Goal: Leave review/rating: Leave review/rating

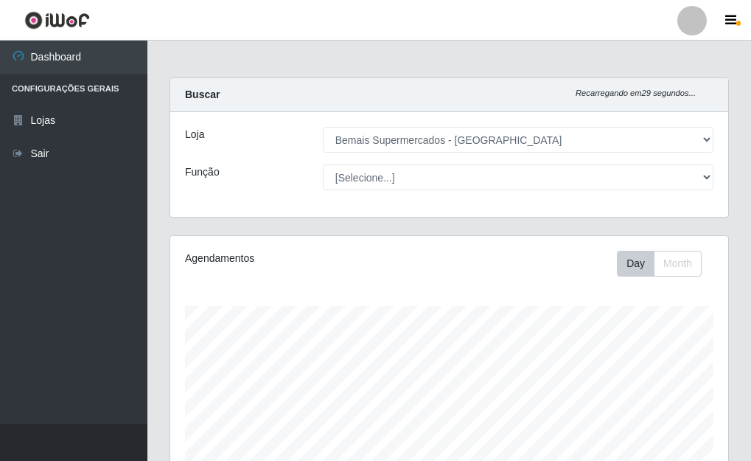
select select "249"
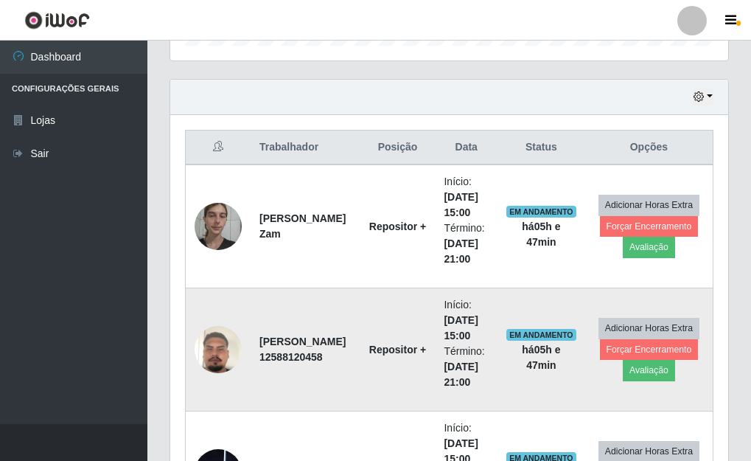
scroll to position [555, 0]
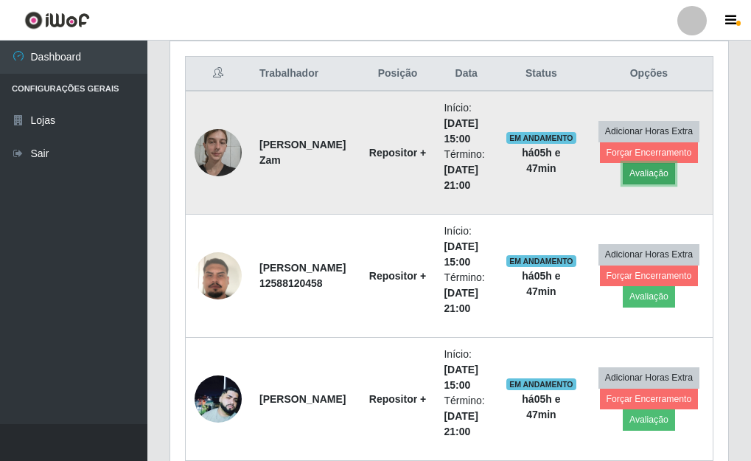
click at [658, 176] on button "Avaliação" at bounding box center [649, 173] width 52 height 21
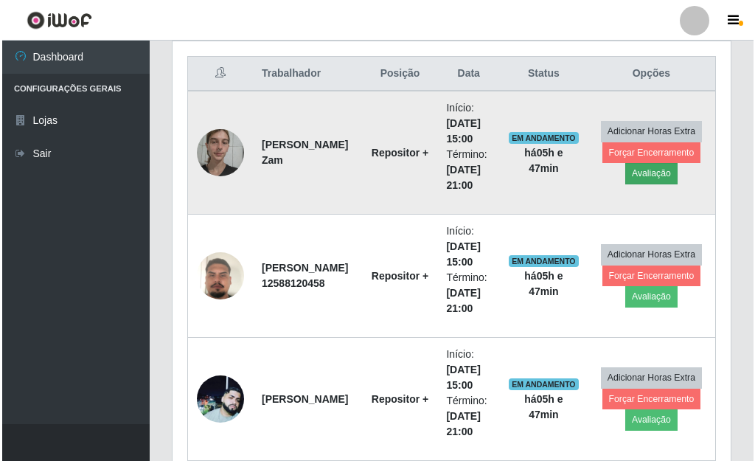
scroll to position [306, 549]
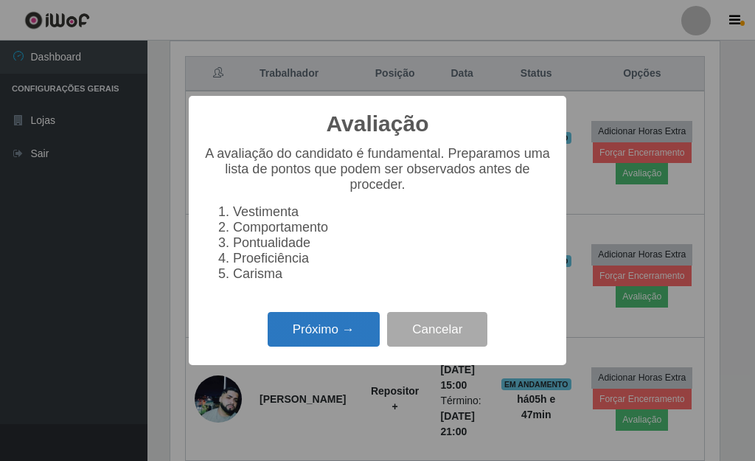
click at [313, 346] on button "Próximo →" at bounding box center [324, 329] width 112 height 35
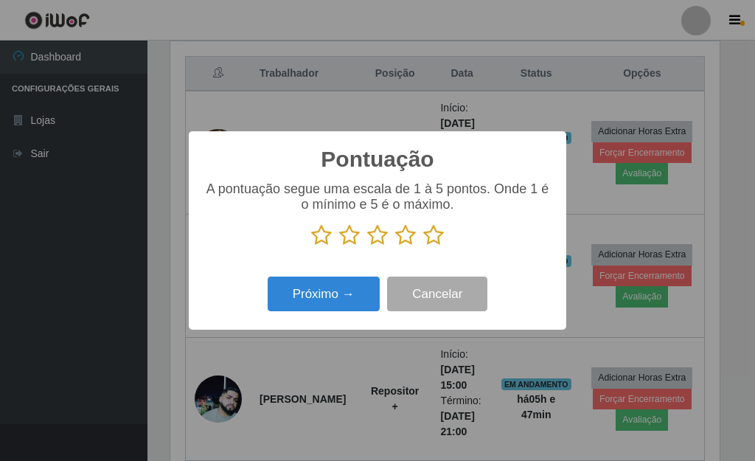
scroll to position [736779, 736536]
click at [377, 240] on icon at bounding box center [377, 235] width 21 height 22
click at [367, 246] on input "radio" at bounding box center [367, 246] width 0 height 0
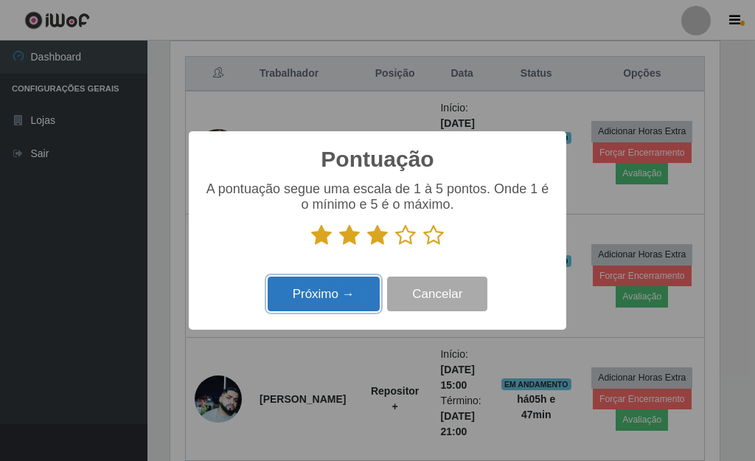
click at [321, 293] on button "Próximo →" at bounding box center [324, 293] width 112 height 35
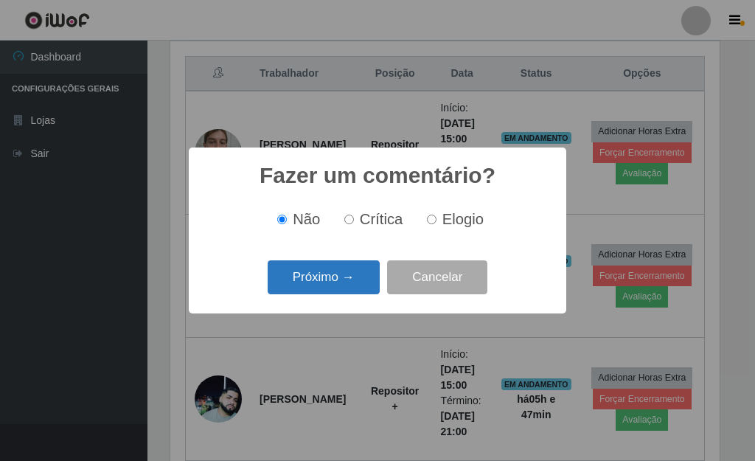
click at [335, 286] on button "Próximo →" at bounding box center [324, 277] width 112 height 35
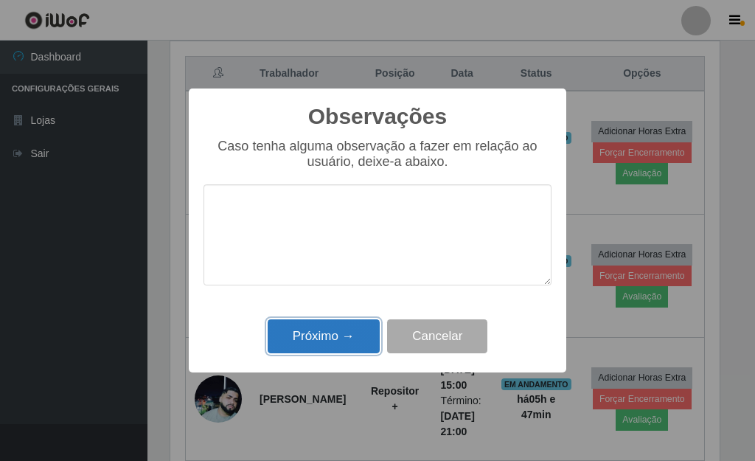
click at [327, 335] on button "Próximo →" at bounding box center [324, 336] width 112 height 35
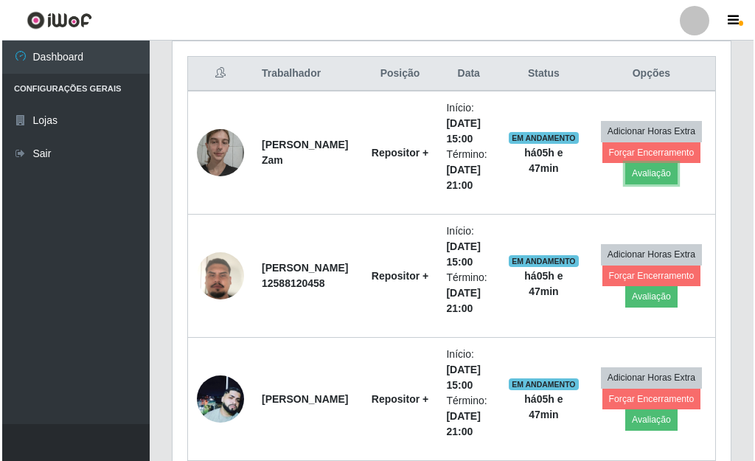
scroll to position [306, 558]
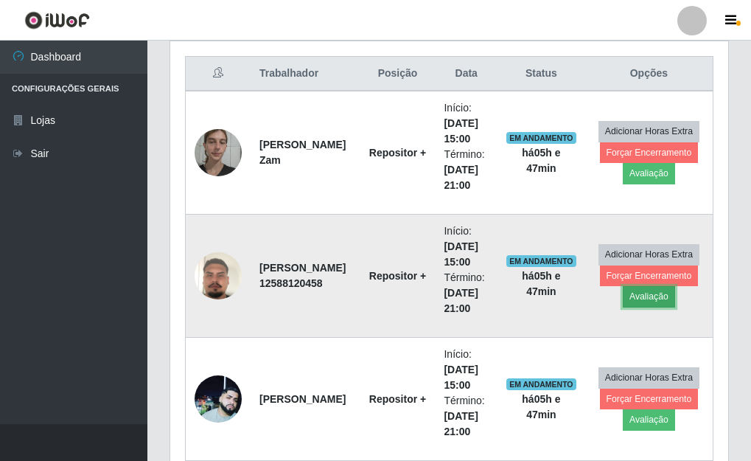
click at [651, 294] on button "Avaliação" at bounding box center [649, 296] width 52 height 21
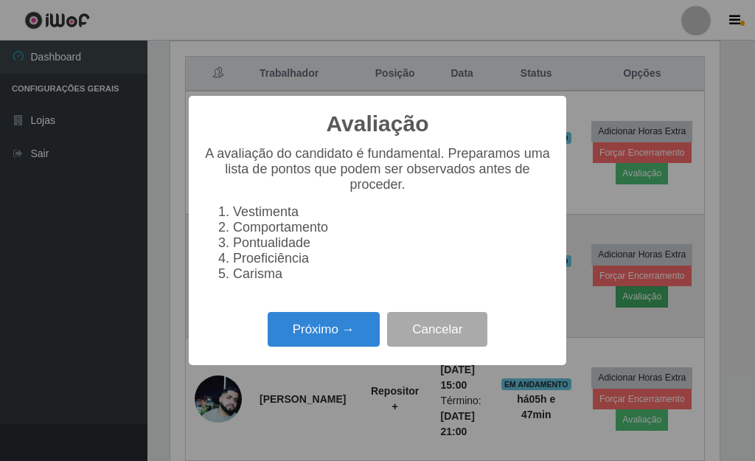
scroll to position [306, 549]
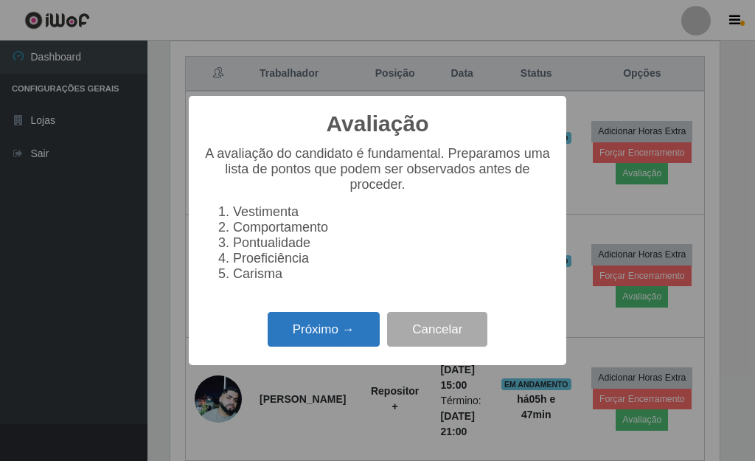
click at [283, 343] on button "Próximo →" at bounding box center [324, 329] width 112 height 35
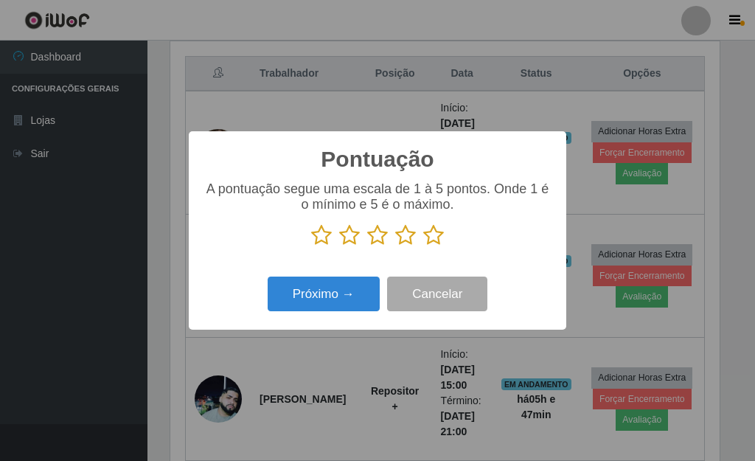
scroll to position [736779, 736536]
click at [433, 237] on icon at bounding box center [433, 235] width 21 height 22
click at [423, 246] on input "radio" at bounding box center [423, 246] width 0 height 0
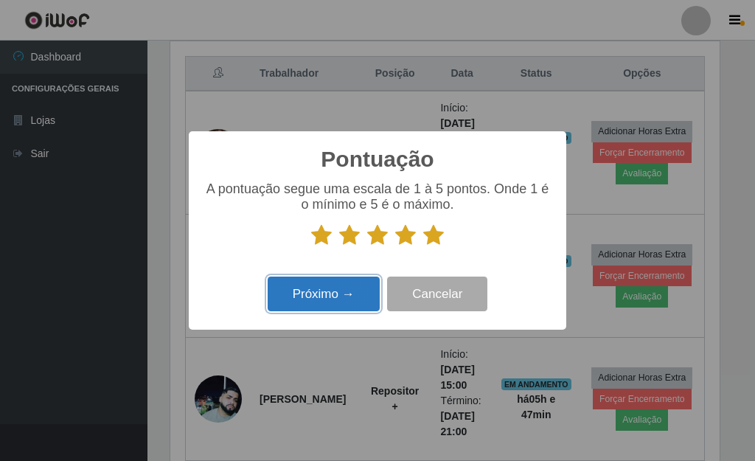
click at [343, 300] on button "Próximo →" at bounding box center [324, 293] width 112 height 35
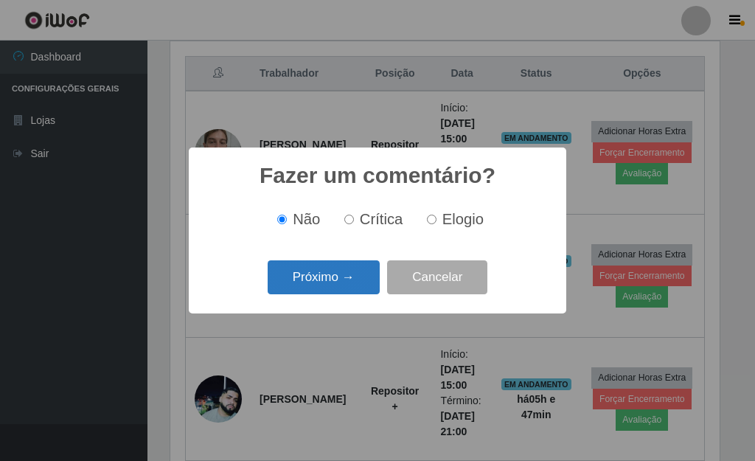
click at [343, 287] on button "Próximo →" at bounding box center [324, 277] width 112 height 35
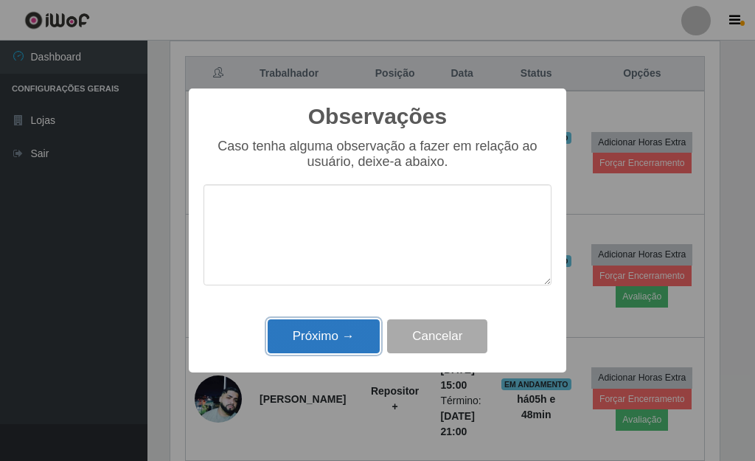
click at [331, 333] on button "Próximo →" at bounding box center [324, 336] width 112 height 35
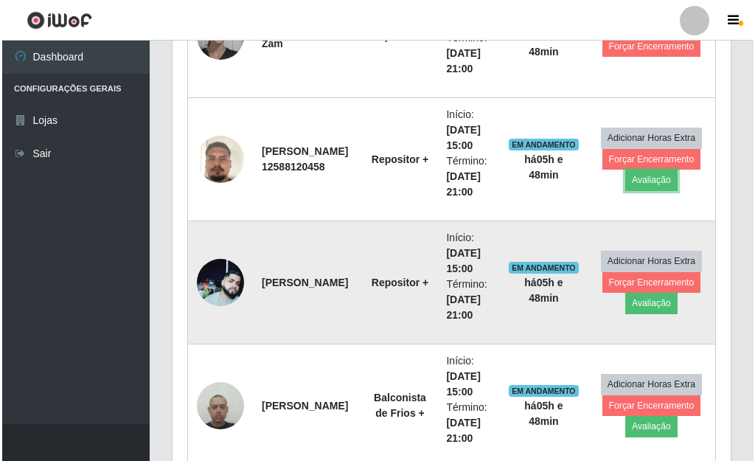
scroll to position [702, 0]
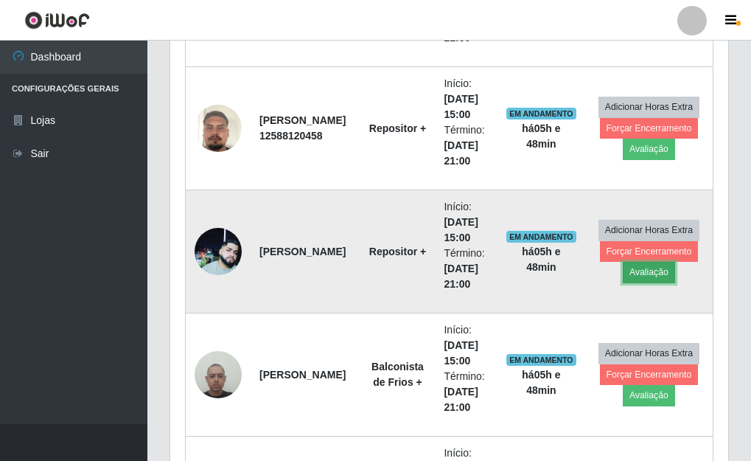
click at [645, 276] on button "Avaliação" at bounding box center [649, 272] width 52 height 21
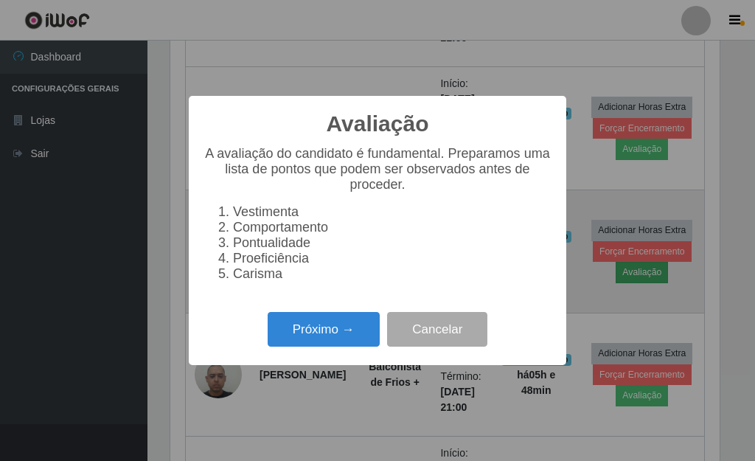
scroll to position [306, 549]
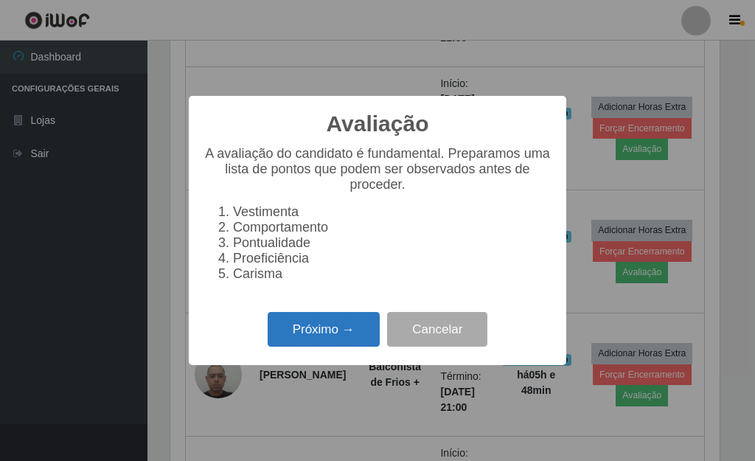
click at [350, 341] on button "Próximo →" at bounding box center [324, 329] width 112 height 35
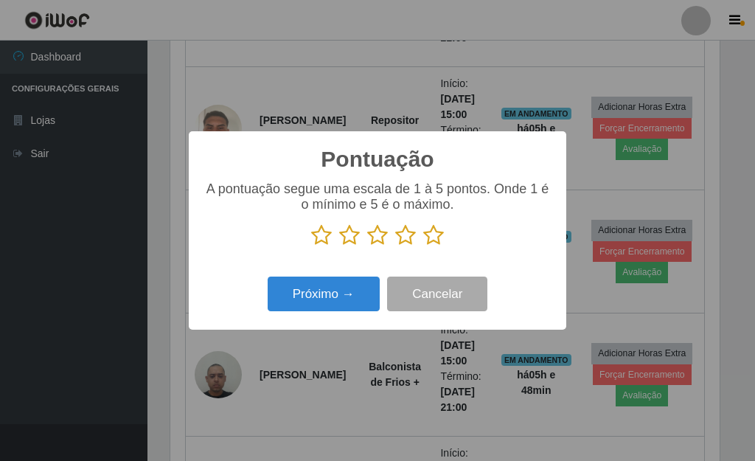
scroll to position [736779, 736536]
click at [428, 237] on icon at bounding box center [433, 235] width 21 height 22
click at [423, 246] on input "radio" at bounding box center [423, 246] width 0 height 0
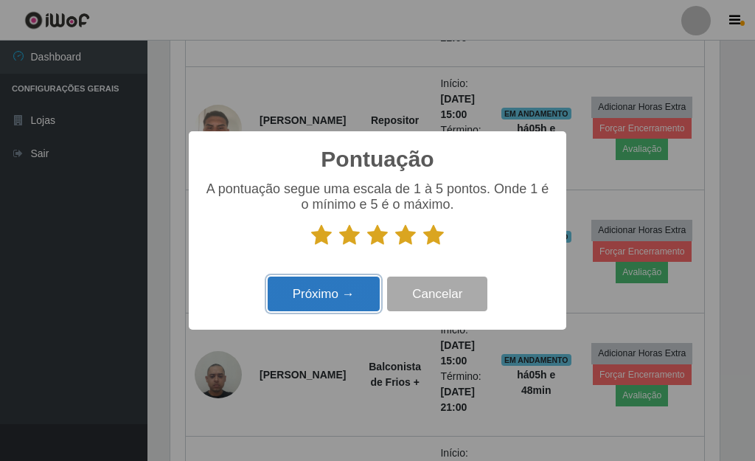
click at [343, 286] on button "Próximo →" at bounding box center [324, 293] width 112 height 35
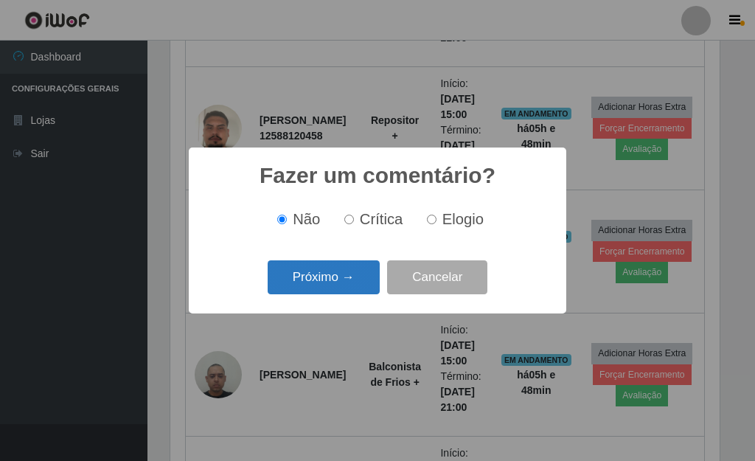
click at [366, 273] on button "Próximo →" at bounding box center [324, 277] width 112 height 35
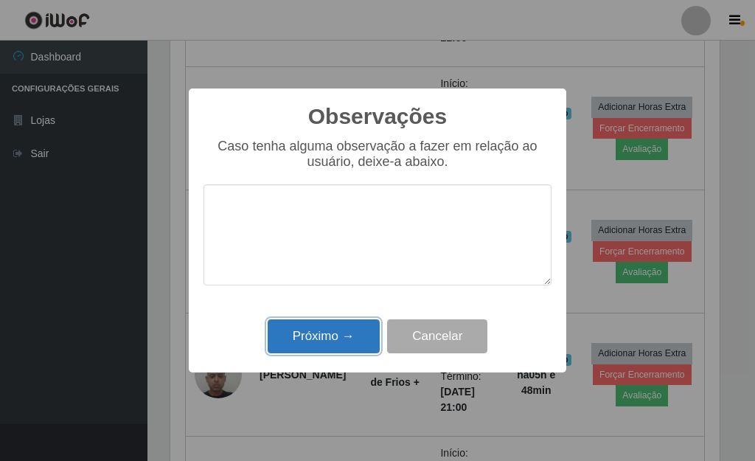
click at [335, 338] on button "Próximo →" at bounding box center [324, 336] width 112 height 35
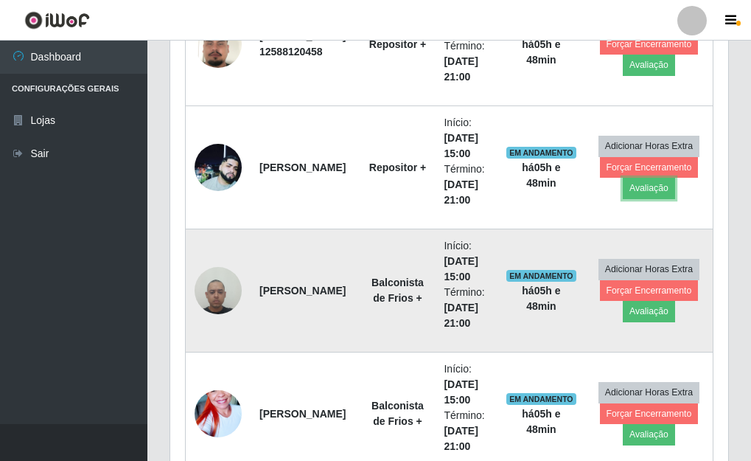
scroll to position [850, 0]
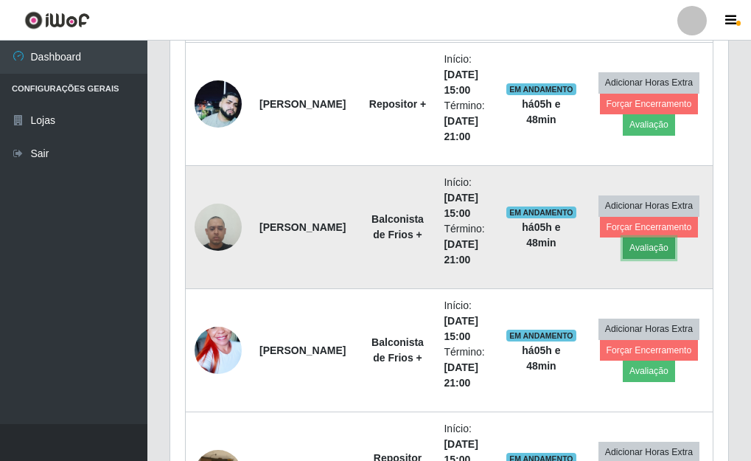
click at [655, 251] on button "Avaliação" at bounding box center [649, 247] width 52 height 21
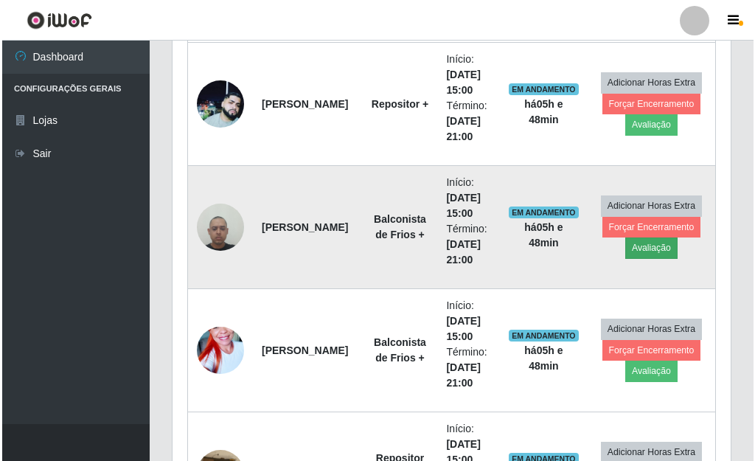
scroll to position [306, 549]
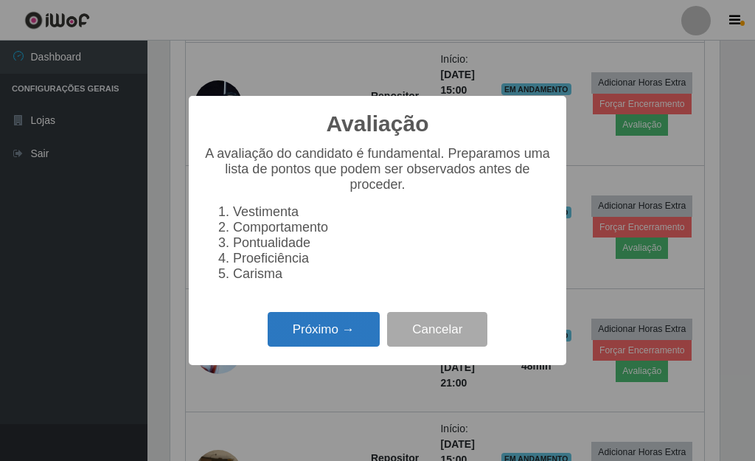
click at [359, 340] on button "Próximo →" at bounding box center [324, 329] width 112 height 35
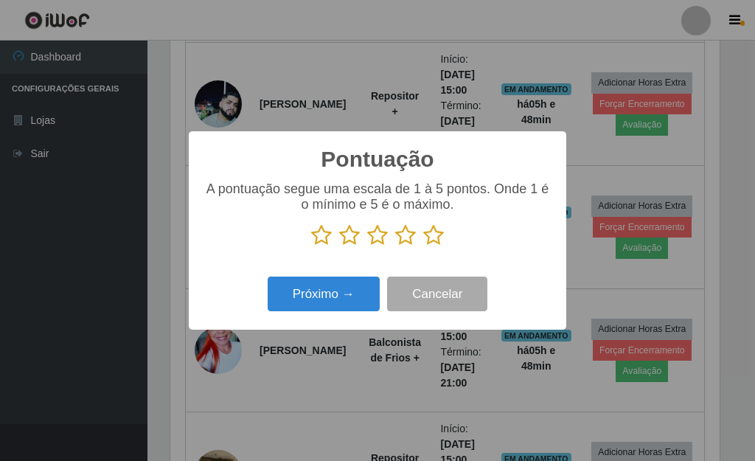
click at [434, 232] on icon at bounding box center [433, 235] width 21 height 22
click at [423, 246] on input "radio" at bounding box center [423, 246] width 0 height 0
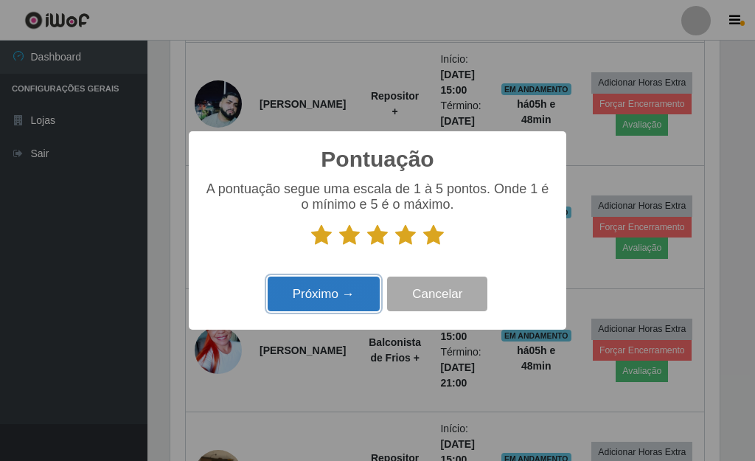
click at [322, 290] on button "Próximo →" at bounding box center [324, 293] width 112 height 35
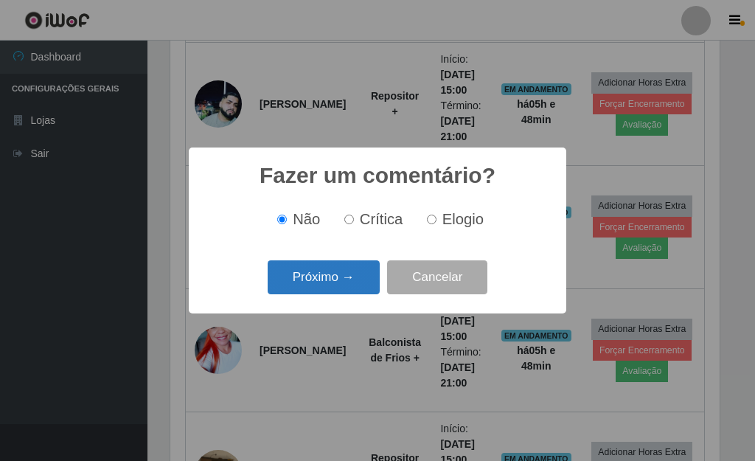
click at [357, 279] on button "Próximo →" at bounding box center [324, 277] width 112 height 35
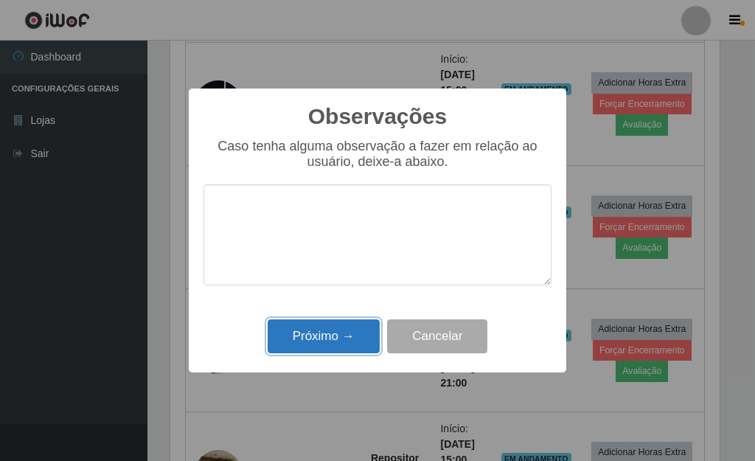
click at [352, 333] on button "Próximo →" at bounding box center [324, 336] width 112 height 35
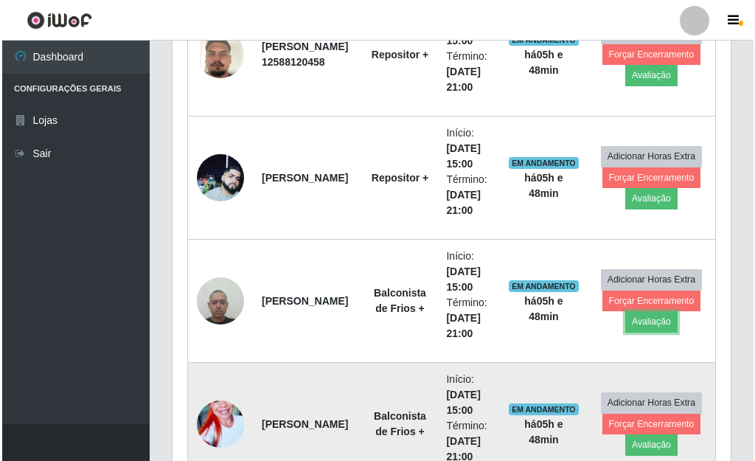
scroll to position [850, 0]
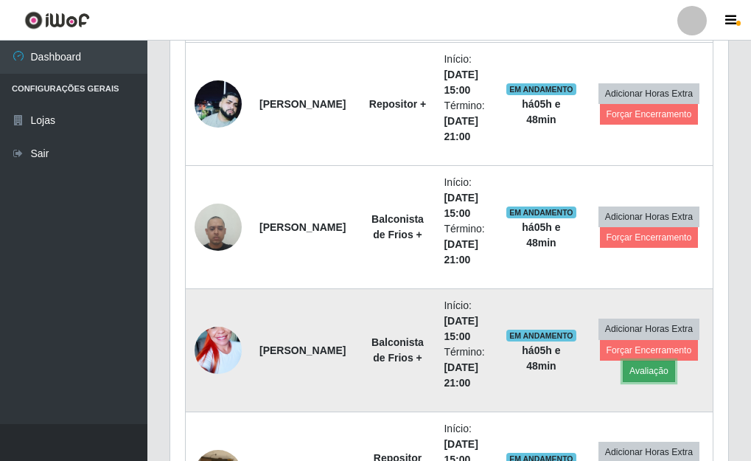
click at [661, 377] on button "Avaliação" at bounding box center [649, 370] width 52 height 21
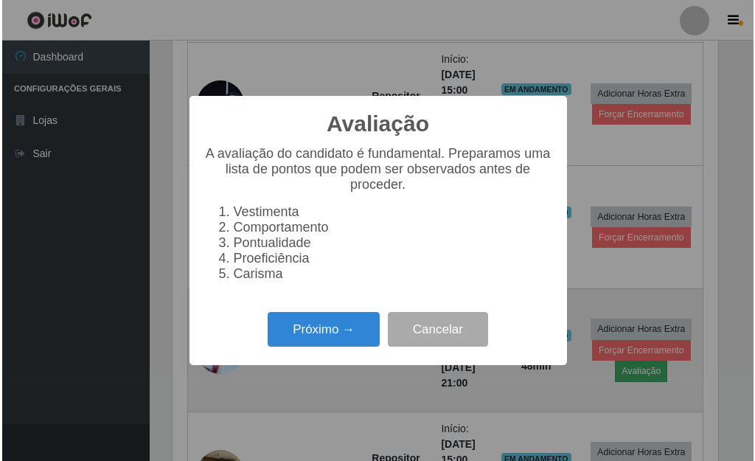
scroll to position [0, 0]
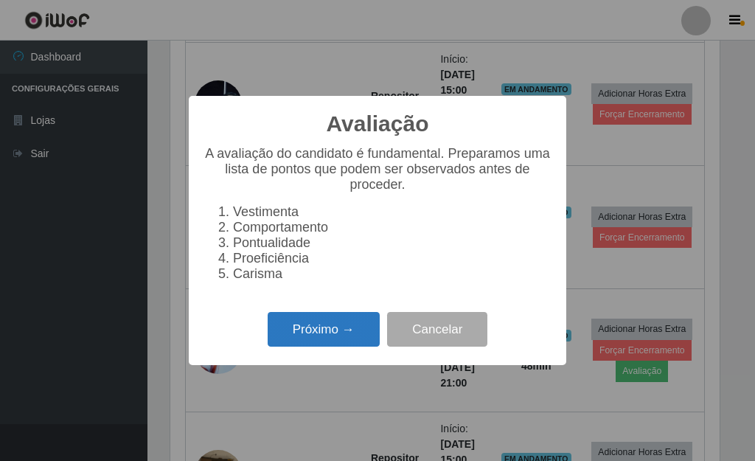
click at [323, 346] on button "Próximo →" at bounding box center [324, 329] width 112 height 35
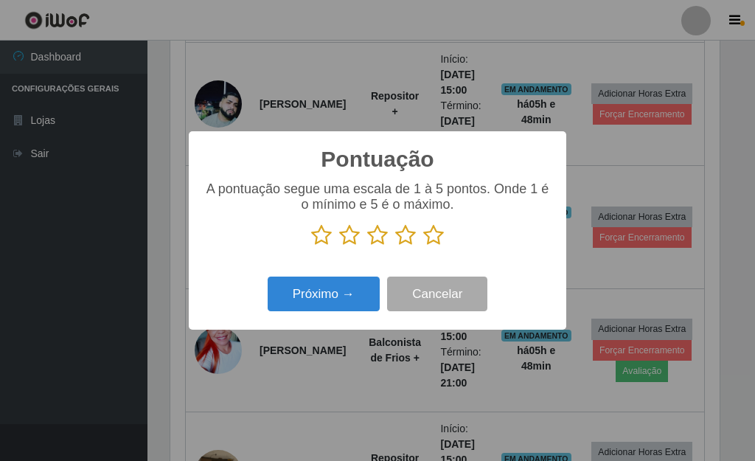
click at [433, 236] on icon at bounding box center [433, 235] width 21 height 22
click at [423, 246] on input "radio" at bounding box center [423, 246] width 0 height 0
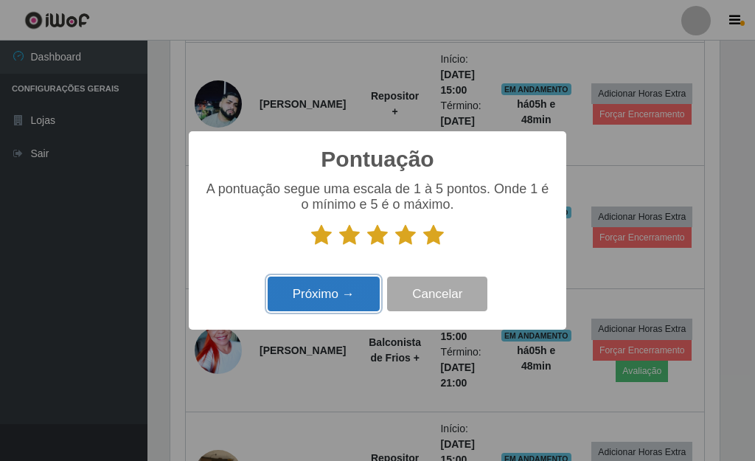
click at [357, 293] on button "Próximo →" at bounding box center [324, 293] width 112 height 35
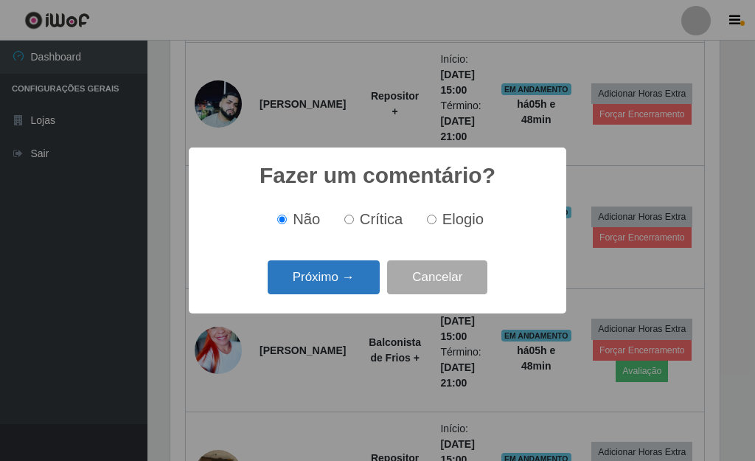
click at [359, 284] on button "Próximo →" at bounding box center [324, 277] width 112 height 35
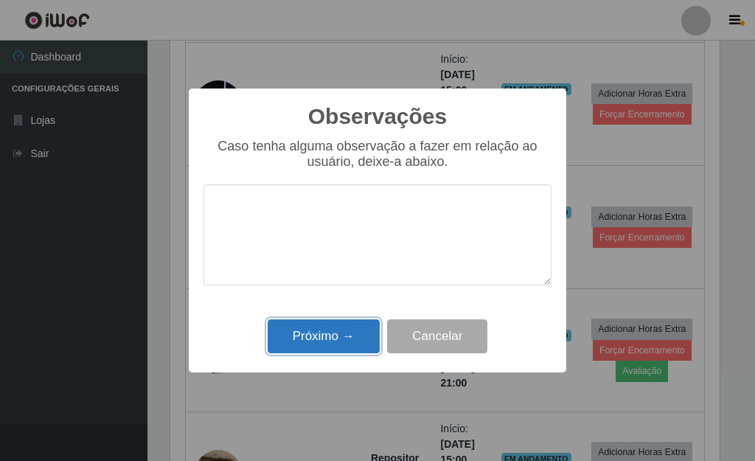
click at [337, 328] on button "Próximo →" at bounding box center [324, 336] width 112 height 35
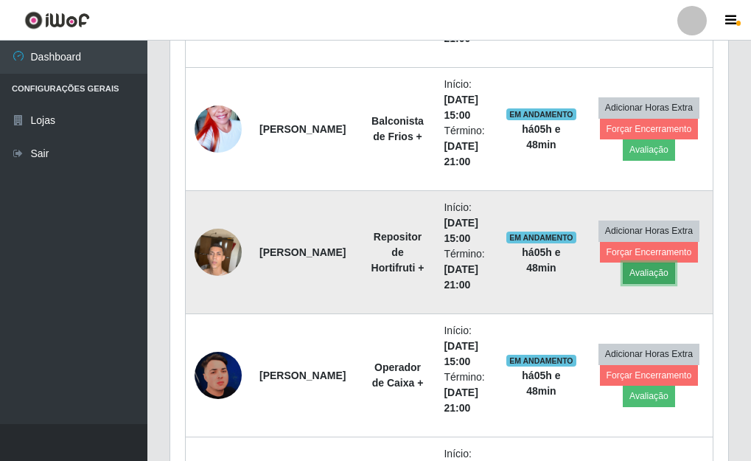
click at [655, 270] on button "Avaliação" at bounding box center [649, 272] width 52 height 21
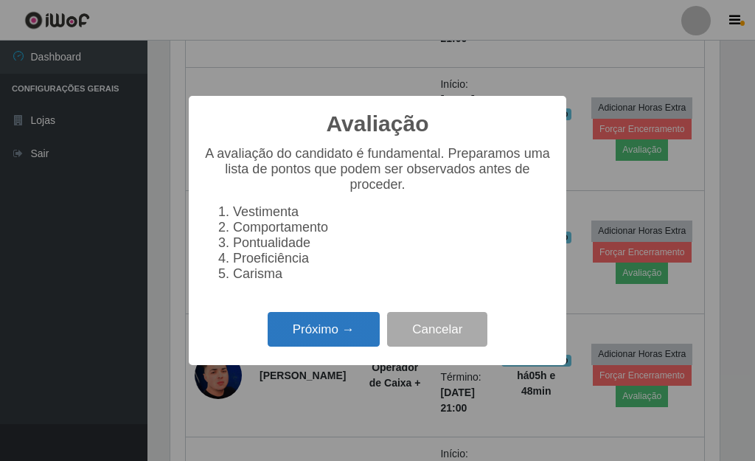
click at [343, 330] on button "Próximo →" at bounding box center [324, 329] width 112 height 35
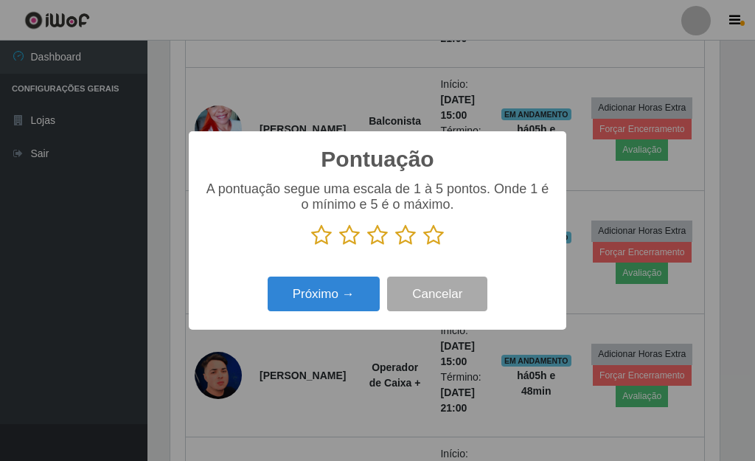
click at [430, 236] on icon at bounding box center [433, 235] width 21 height 22
click at [423, 246] on input "radio" at bounding box center [423, 246] width 0 height 0
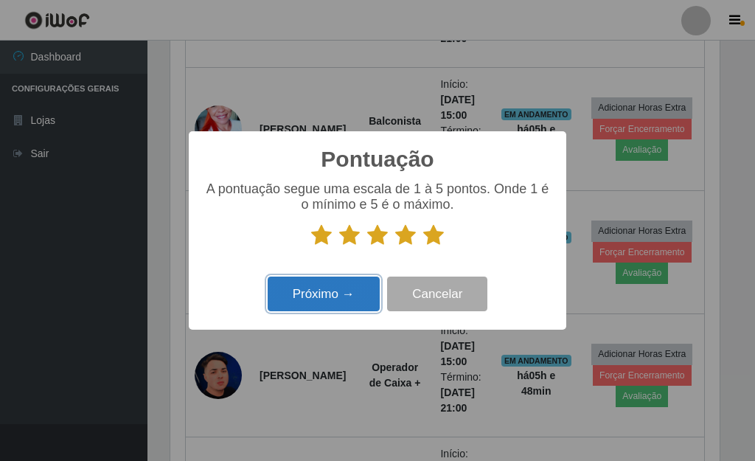
click at [343, 304] on button "Próximo →" at bounding box center [324, 293] width 112 height 35
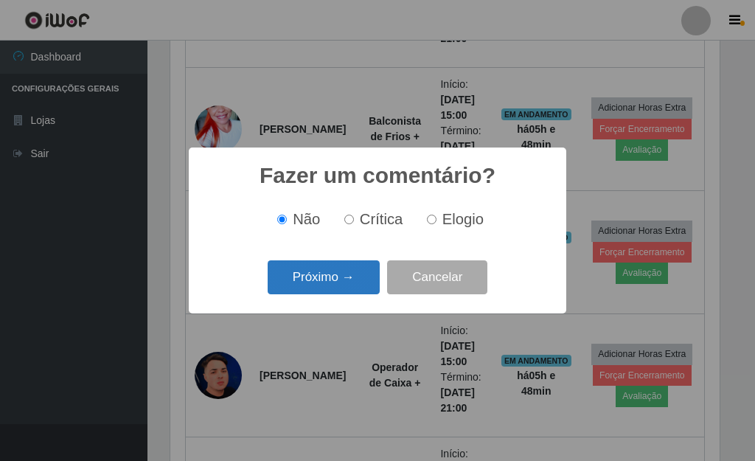
click at [353, 291] on button "Próximo →" at bounding box center [324, 277] width 112 height 35
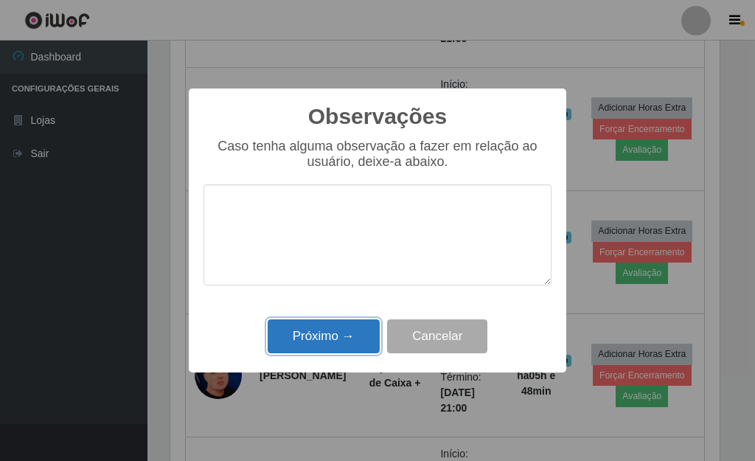
click at [332, 332] on button "Próximo →" at bounding box center [324, 336] width 112 height 35
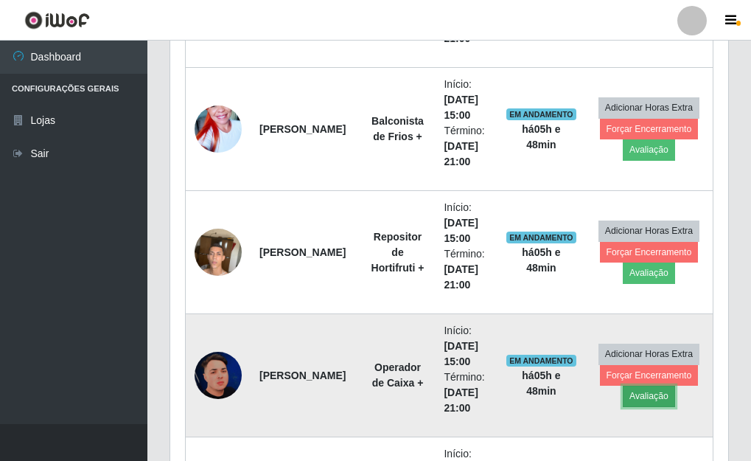
click at [660, 401] on button "Avaliação" at bounding box center [649, 395] width 52 height 21
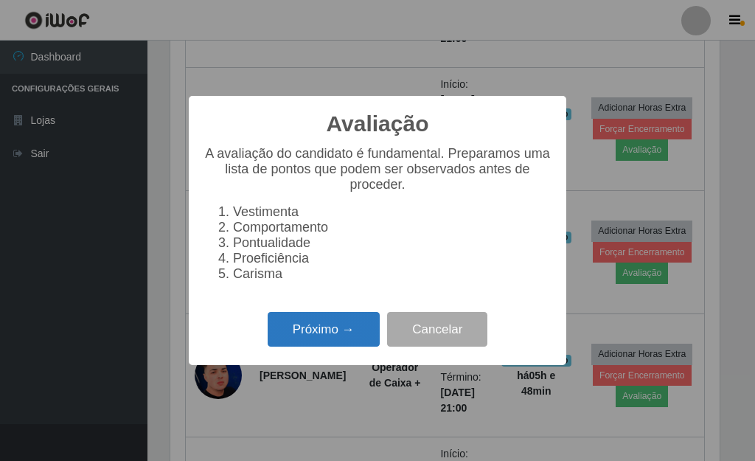
click at [349, 346] on button "Próximo →" at bounding box center [324, 329] width 112 height 35
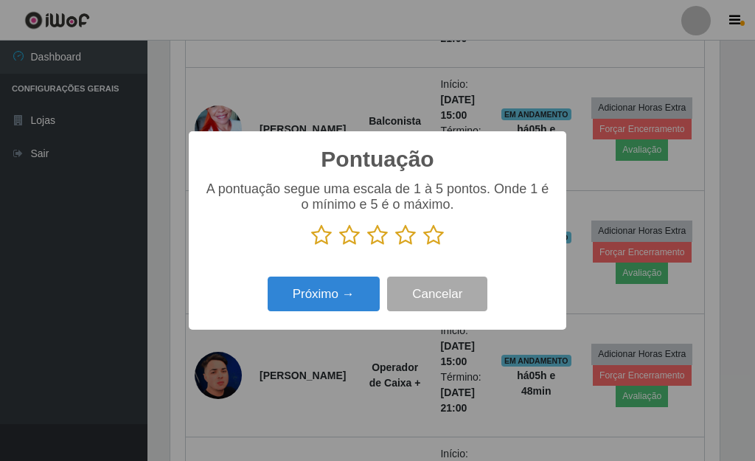
click at [435, 235] on icon at bounding box center [433, 235] width 21 height 22
click at [423, 246] on input "radio" at bounding box center [423, 246] width 0 height 0
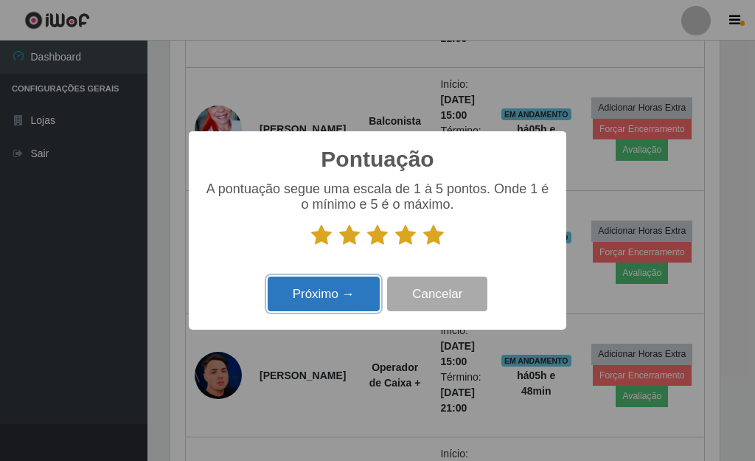
click at [348, 287] on button "Próximo →" at bounding box center [324, 293] width 112 height 35
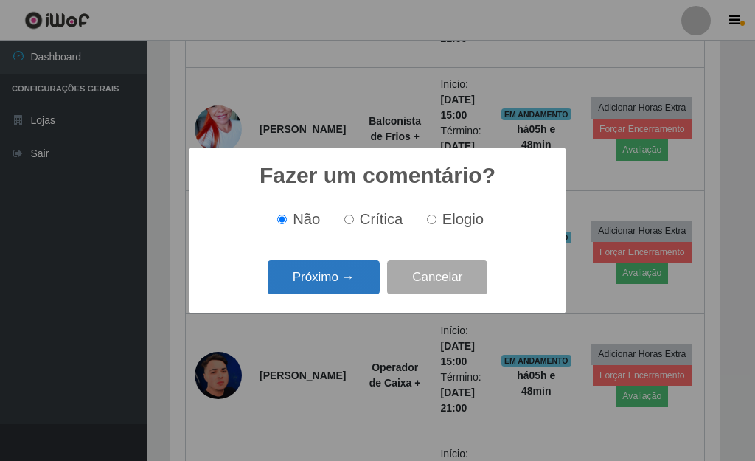
click at [348, 283] on button "Próximo →" at bounding box center [324, 277] width 112 height 35
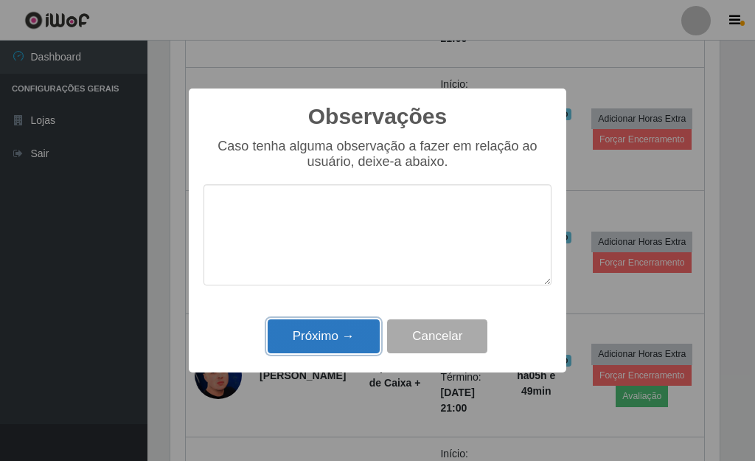
click at [350, 329] on button "Próximo →" at bounding box center [324, 336] width 112 height 35
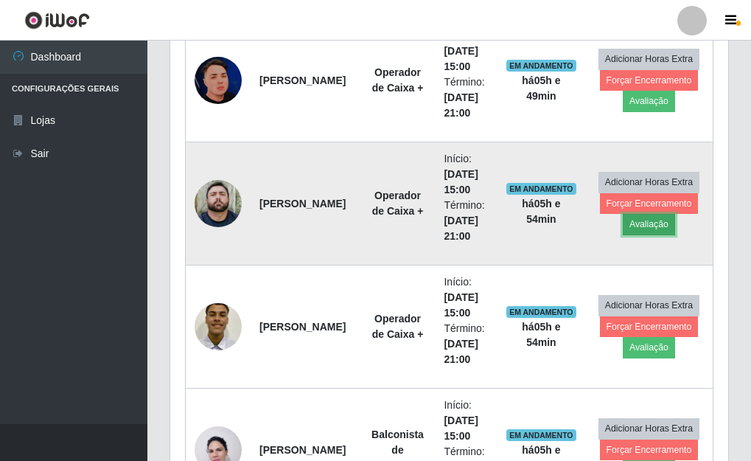
click at [660, 221] on button "Avaliação" at bounding box center [649, 224] width 52 height 21
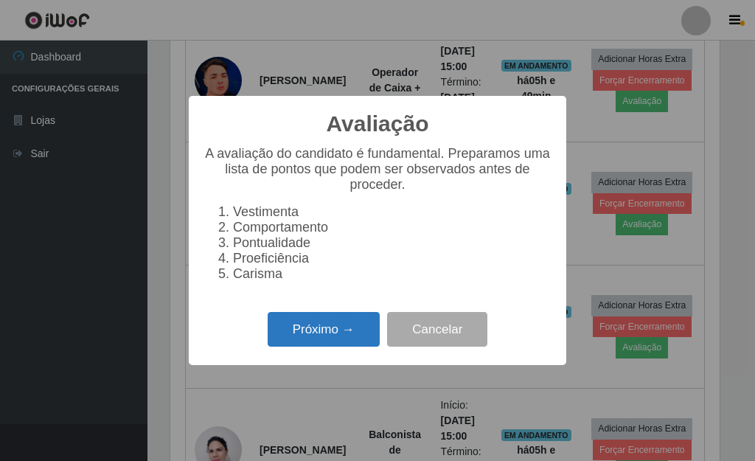
click at [338, 345] on button "Próximo →" at bounding box center [324, 329] width 112 height 35
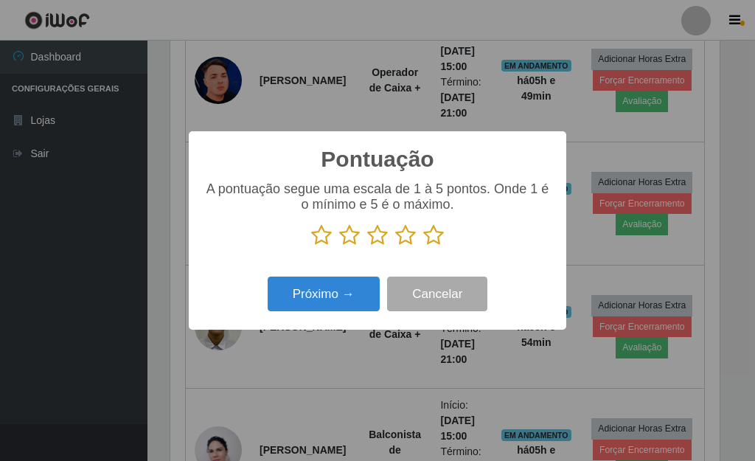
click at [431, 239] on icon at bounding box center [433, 235] width 21 height 22
click at [423, 246] on input "radio" at bounding box center [423, 246] width 0 height 0
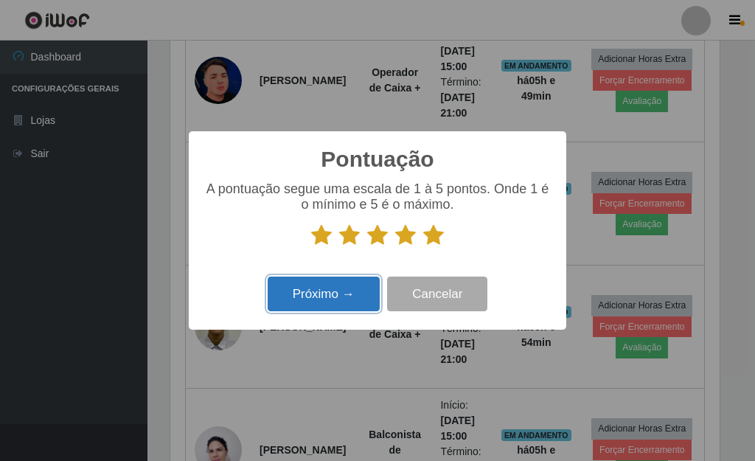
click at [365, 299] on button "Próximo →" at bounding box center [324, 293] width 112 height 35
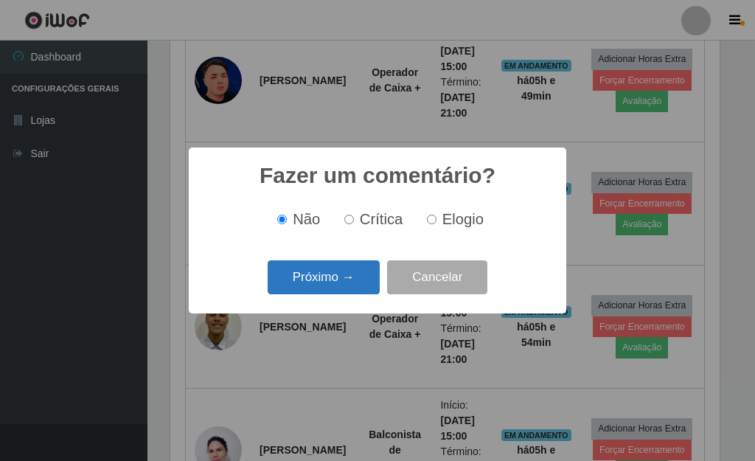
click at [350, 283] on button "Próximo →" at bounding box center [324, 277] width 112 height 35
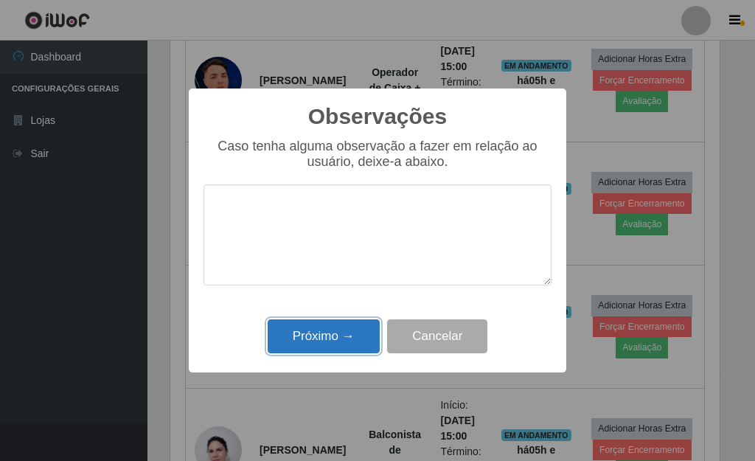
click at [343, 332] on button "Próximo →" at bounding box center [324, 336] width 112 height 35
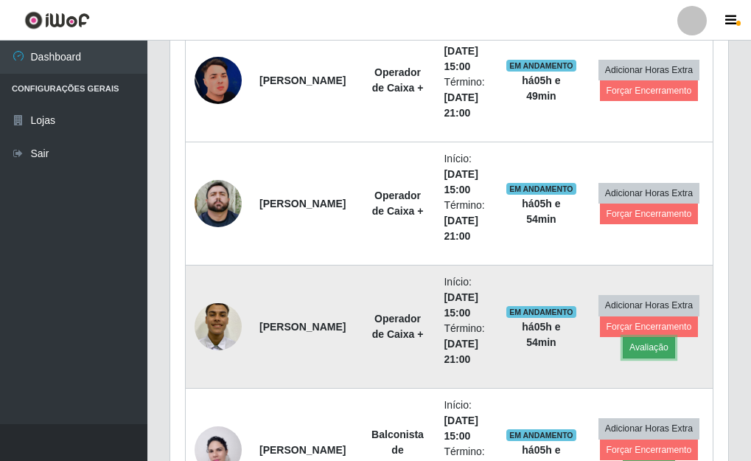
click at [649, 346] on button "Avaliação" at bounding box center [649, 347] width 52 height 21
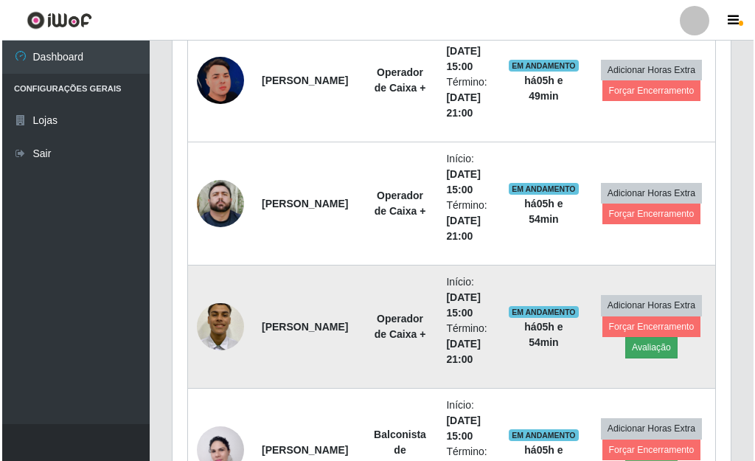
scroll to position [306, 549]
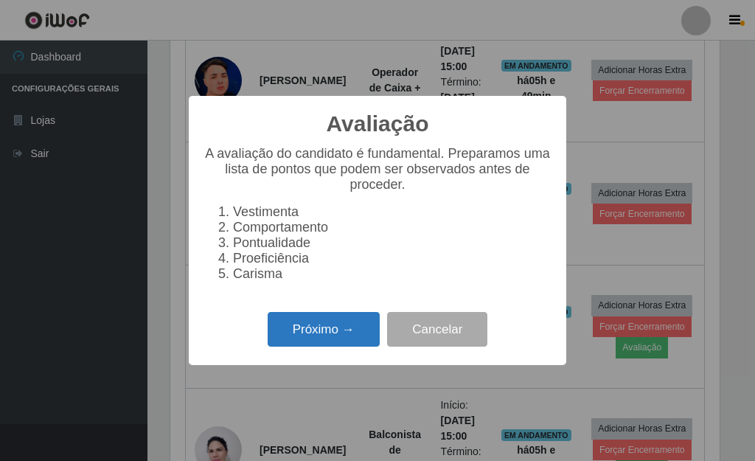
click at [327, 335] on button "Próximo →" at bounding box center [324, 329] width 112 height 35
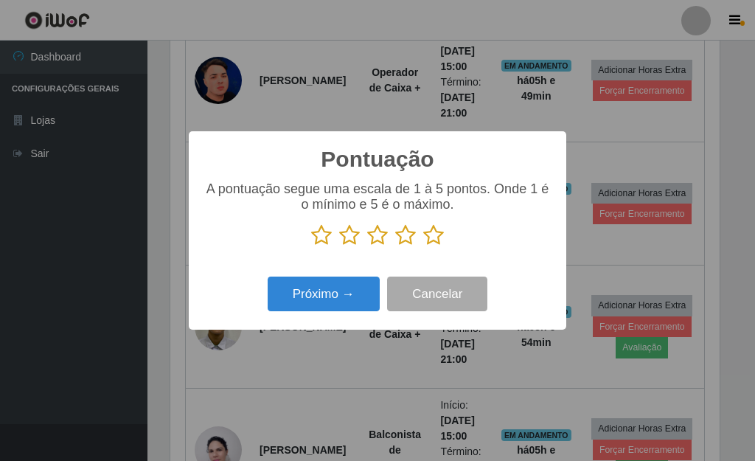
click at [435, 237] on icon at bounding box center [433, 235] width 21 height 22
click at [423, 246] on input "radio" at bounding box center [423, 246] width 0 height 0
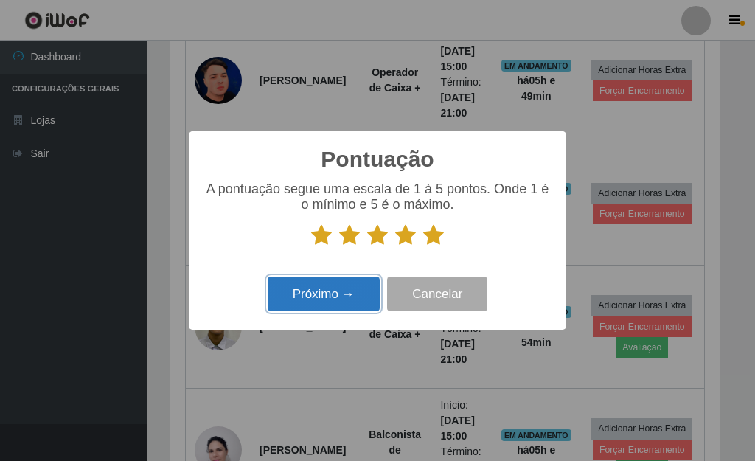
click at [345, 289] on button "Próximo →" at bounding box center [324, 293] width 112 height 35
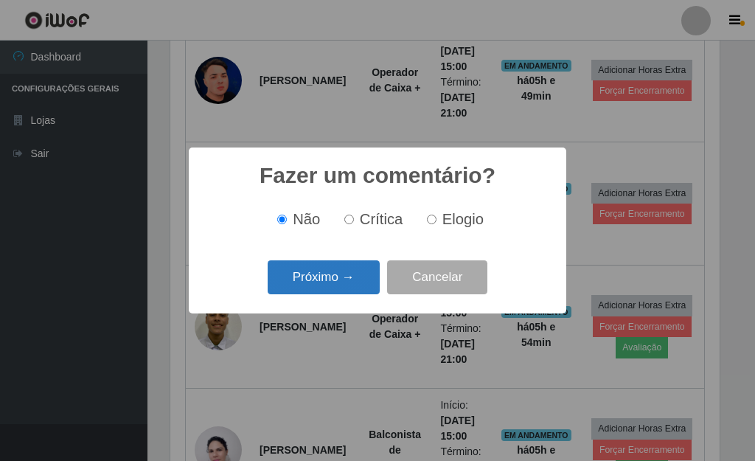
click at [346, 285] on button "Próximo →" at bounding box center [324, 277] width 112 height 35
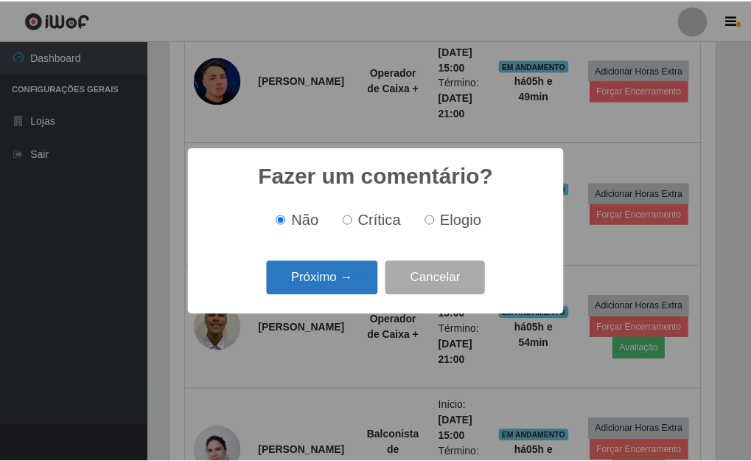
scroll to position [736779, 736536]
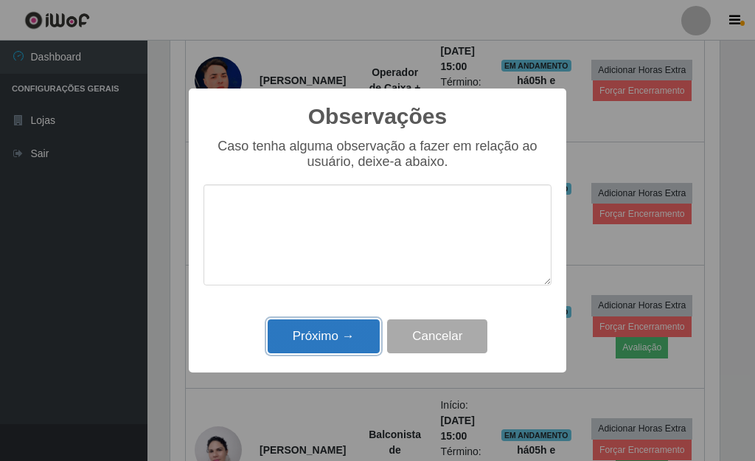
click at [353, 331] on button "Próximo →" at bounding box center [324, 336] width 112 height 35
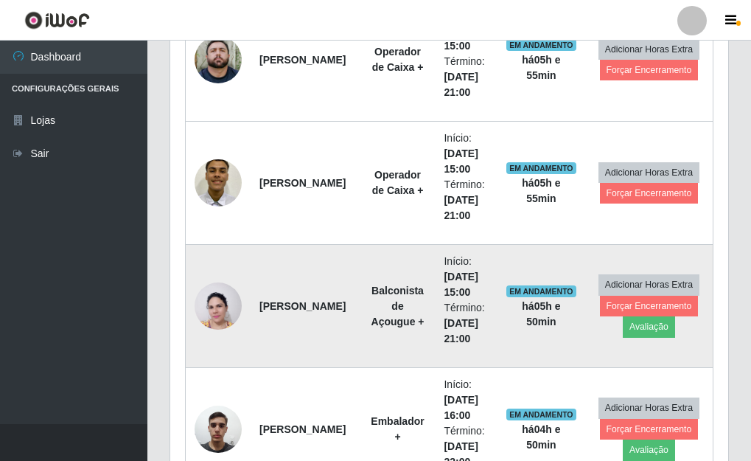
scroll to position [1513, 0]
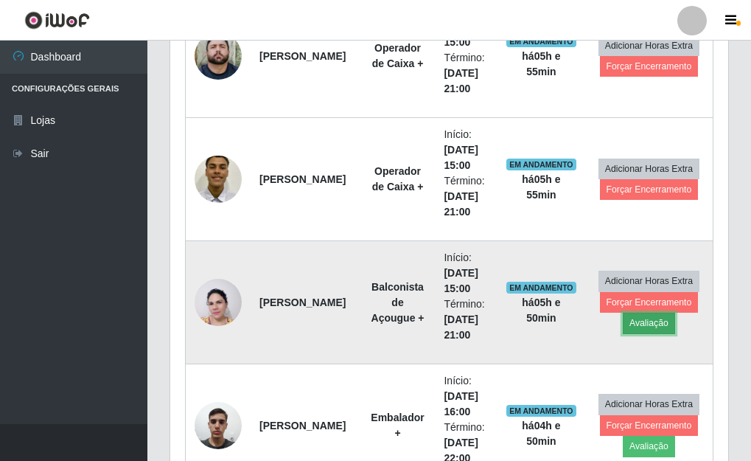
click at [643, 324] on button "Avaliação" at bounding box center [649, 323] width 52 height 21
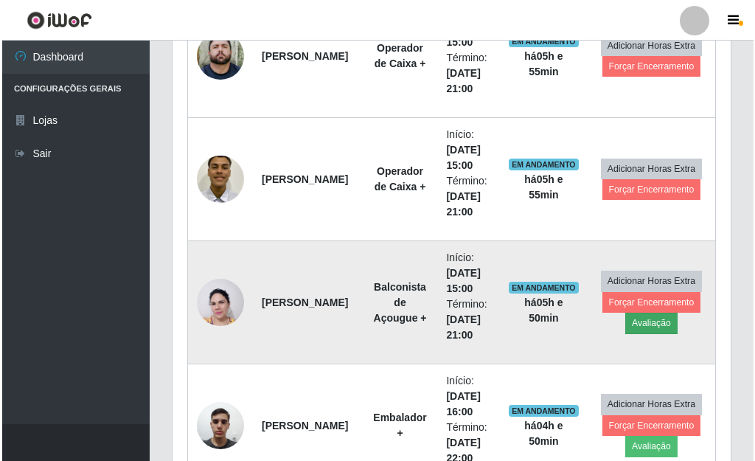
scroll to position [306, 549]
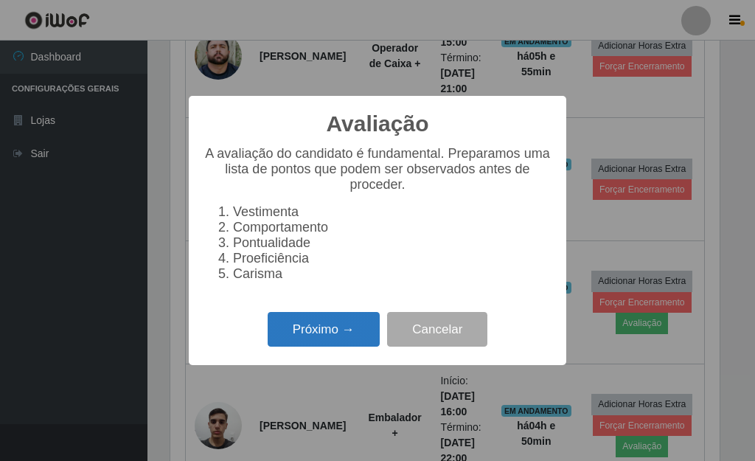
click at [316, 346] on button "Próximo →" at bounding box center [324, 329] width 112 height 35
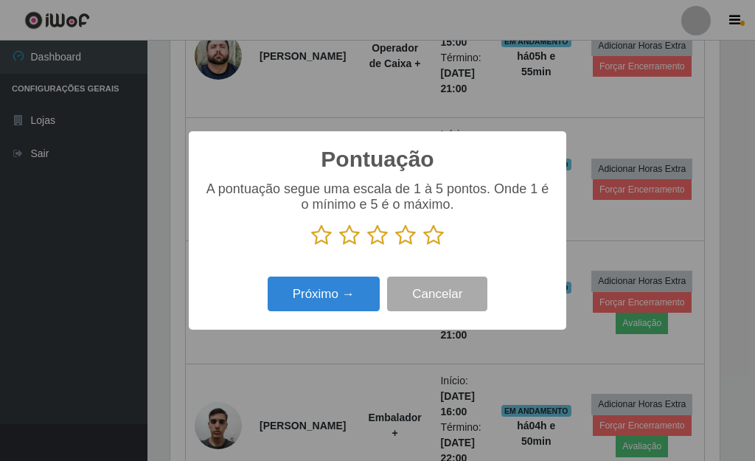
click at [435, 237] on icon at bounding box center [433, 235] width 21 height 22
click at [423, 246] on input "radio" at bounding box center [423, 246] width 0 height 0
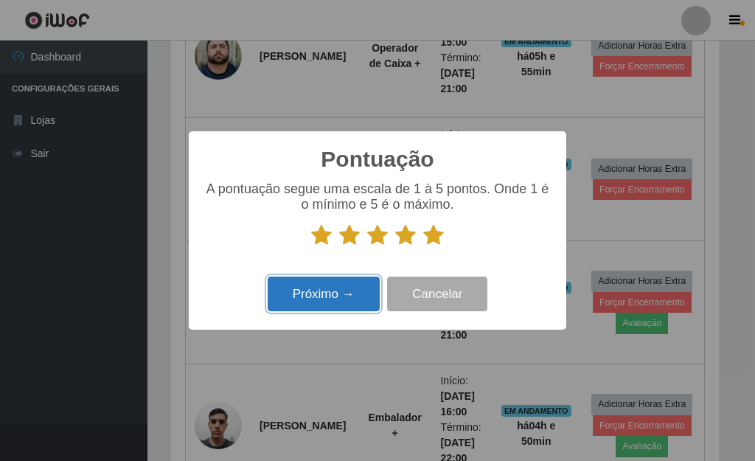
click at [341, 294] on button "Próximo →" at bounding box center [324, 293] width 112 height 35
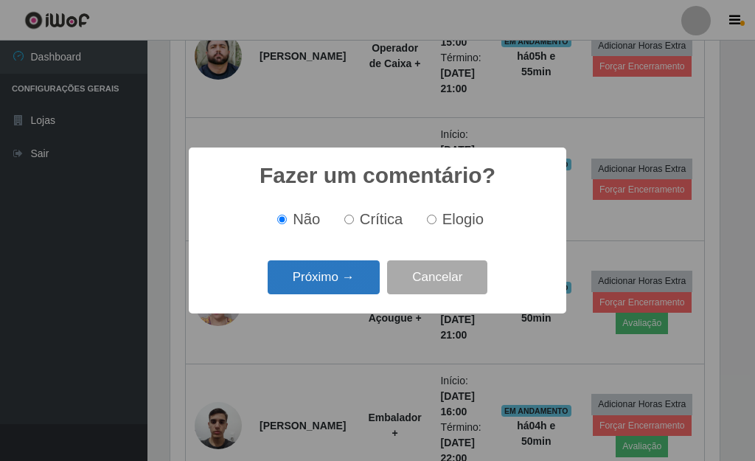
click at [343, 284] on button "Próximo →" at bounding box center [324, 277] width 112 height 35
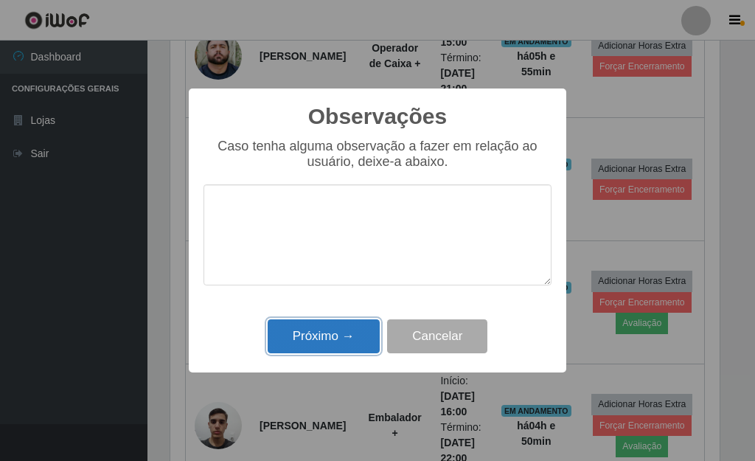
click at [319, 338] on button "Próximo →" at bounding box center [324, 336] width 112 height 35
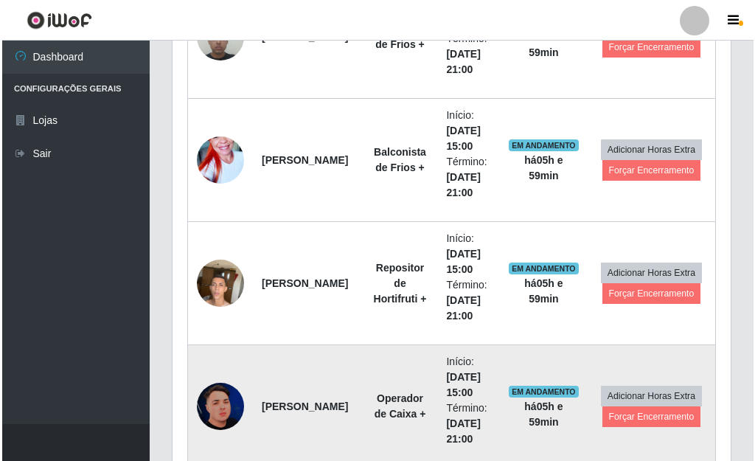
scroll to position [1071, 0]
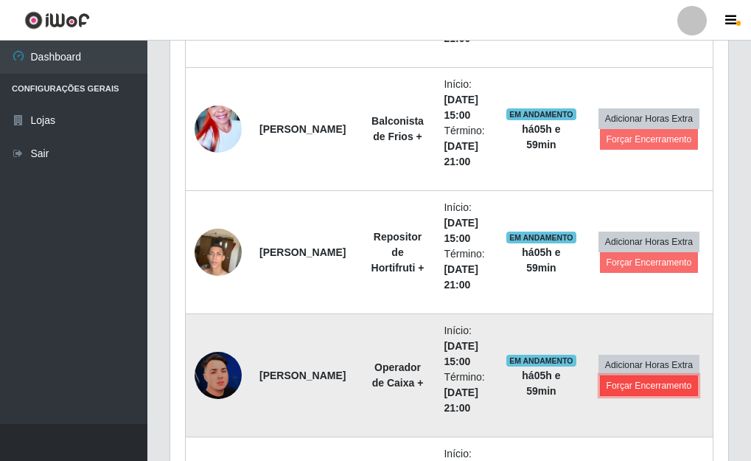
click at [615, 385] on button "Forçar Encerramento" at bounding box center [649, 385] width 99 height 21
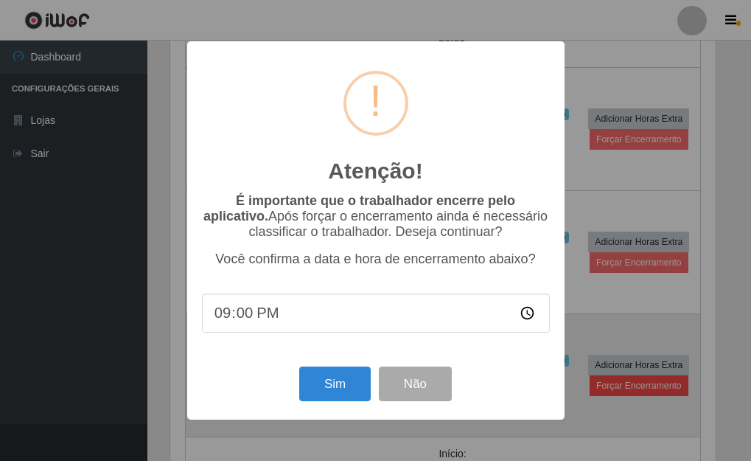
scroll to position [306, 549]
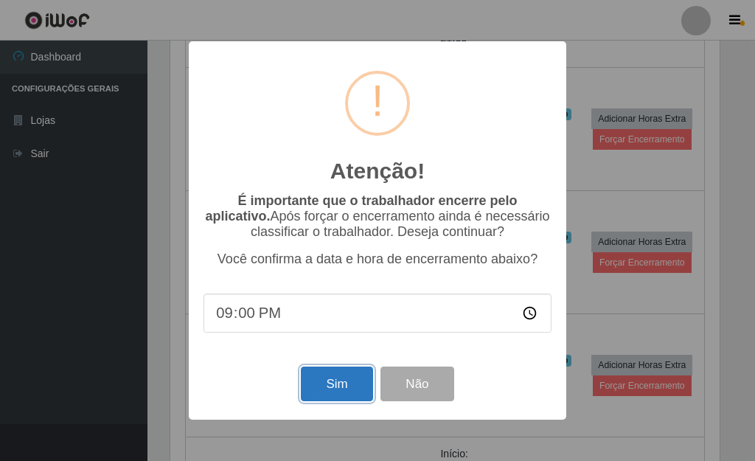
click at [345, 393] on button "Sim" at bounding box center [336, 383] width 71 height 35
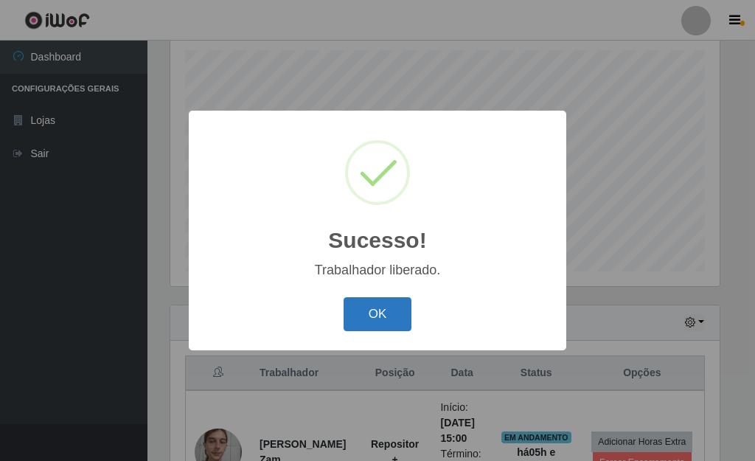
click at [360, 318] on button "OK" at bounding box center [377, 314] width 69 height 35
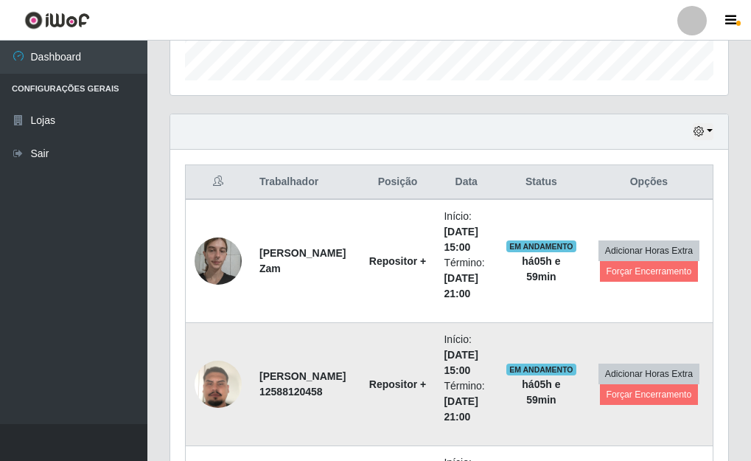
scroll to position [477, 0]
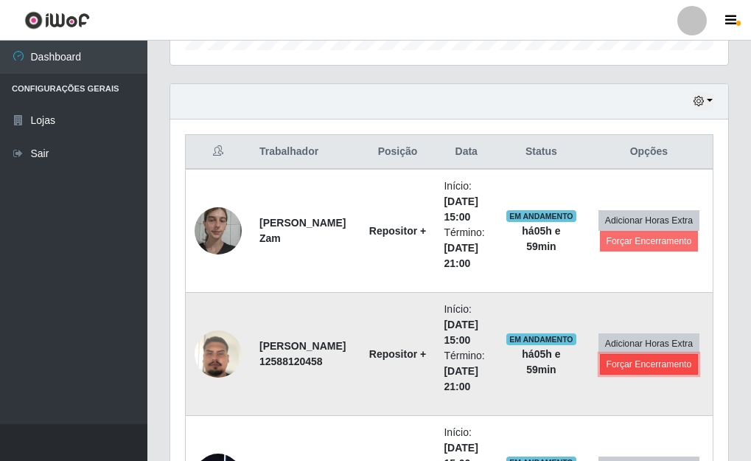
click at [635, 361] on button "Forçar Encerramento" at bounding box center [649, 364] width 99 height 21
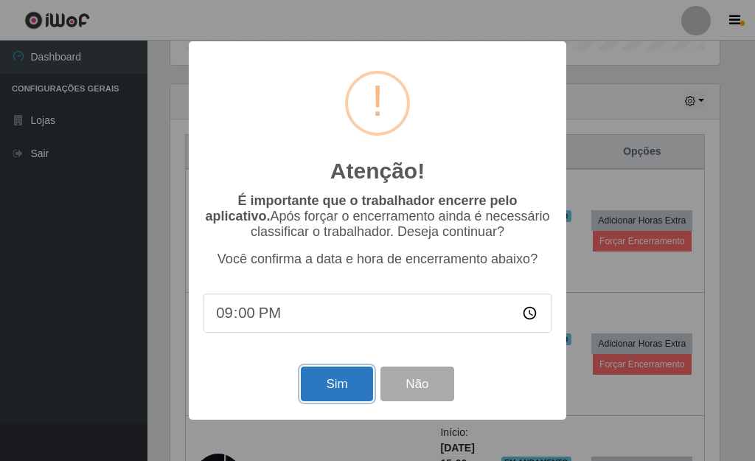
click at [312, 386] on button "Sim" at bounding box center [336, 383] width 71 height 35
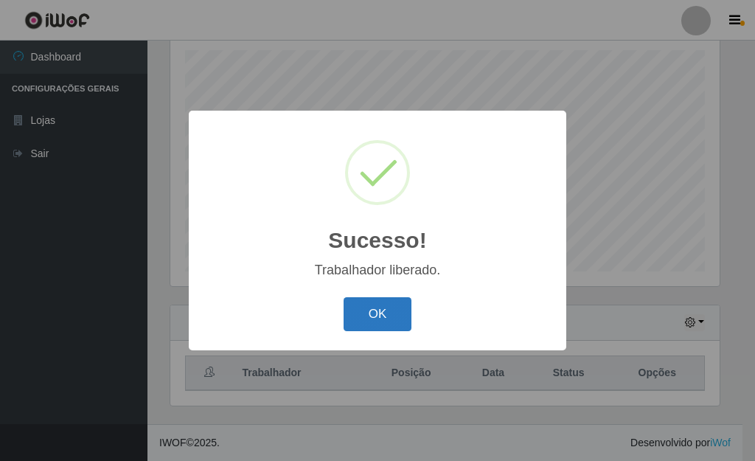
click at [357, 304] on button "OK" at bounding box center [377, 314] width 69 height 35
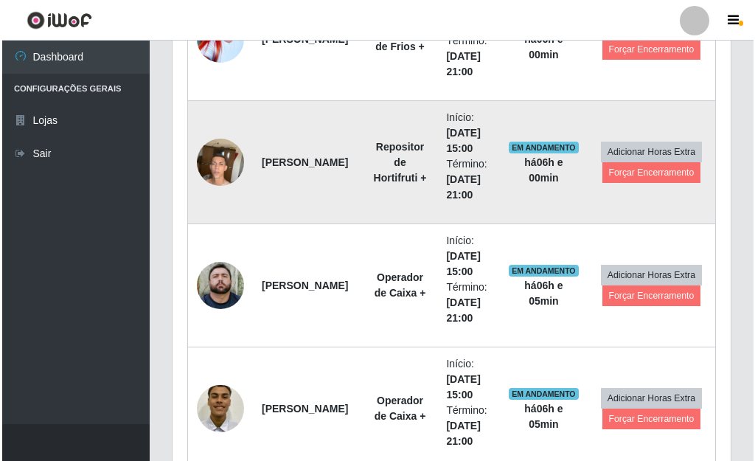
scroll to position [1067, 0]
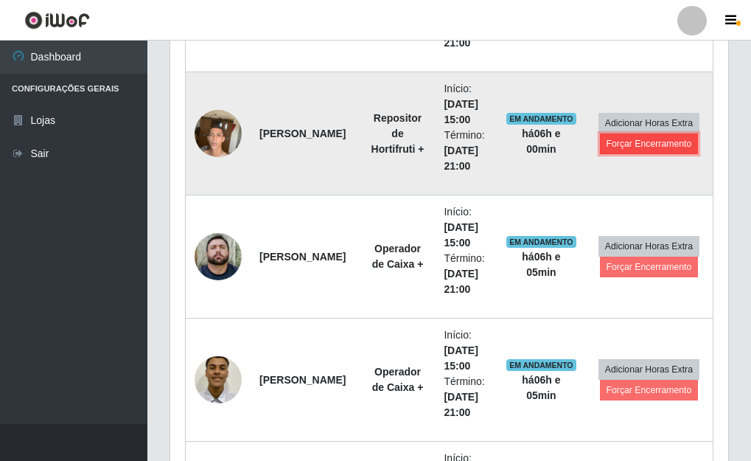
click at [677, 142] on button "Forçar Encerramento" at bounding box center [649, 143] width 99 height 21
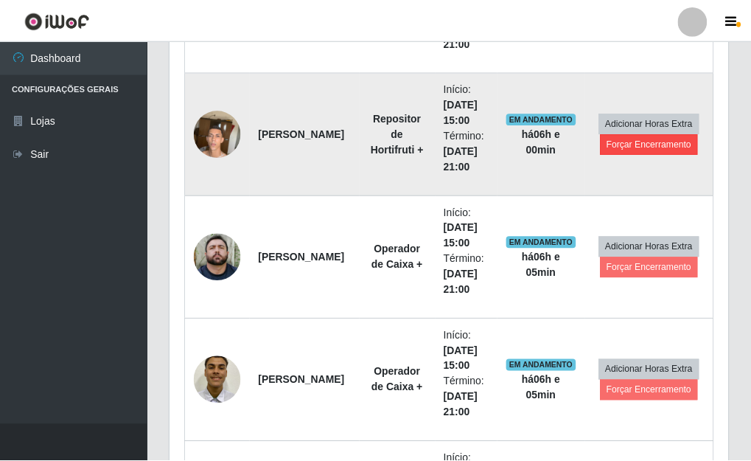
scroll to position [306, 549]
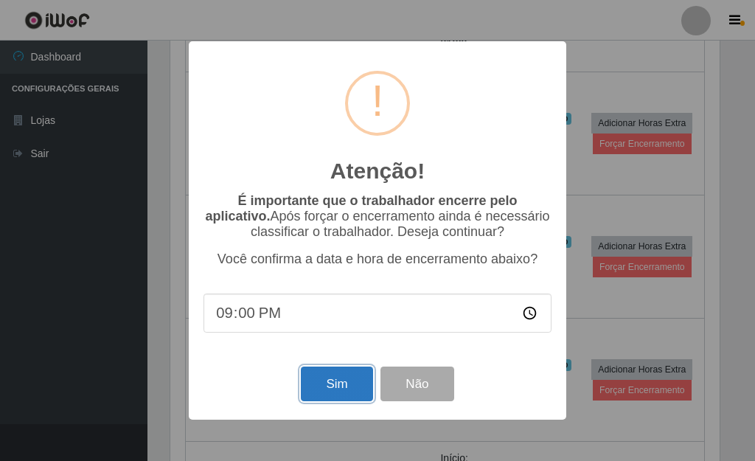
click at [353, 383] on button "Sim" at bounding box center [336, 383] width 71 height 35
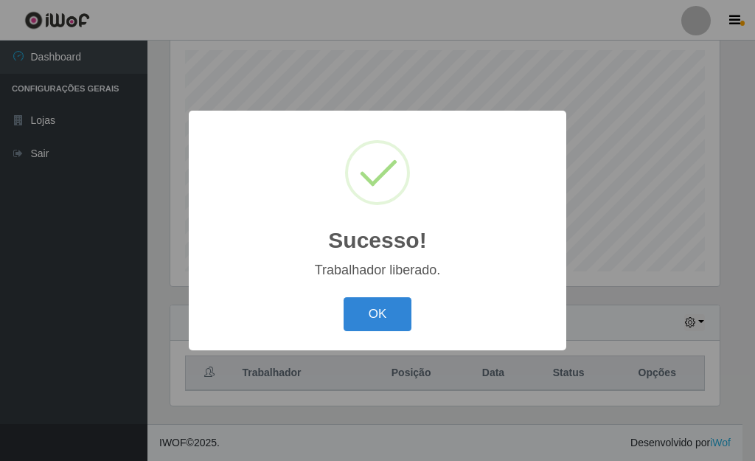
drag, startPoint x: 394, startPoint y: 315, endPoint x: 387, endPoint y: 313, distance: 7.9
click at [391, 315] on button "OK" at bounding box center [377, 314] width 69 height 35
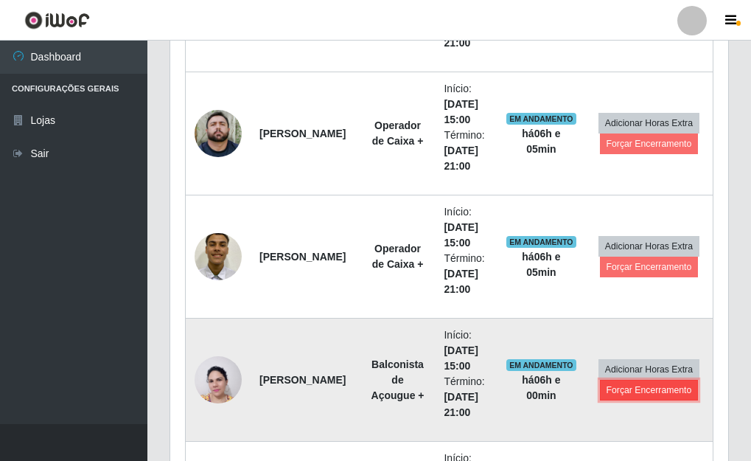
click at [643, 392] on button "Forçar Encerramento" at bounding box center [649, 390] width 99 height 21
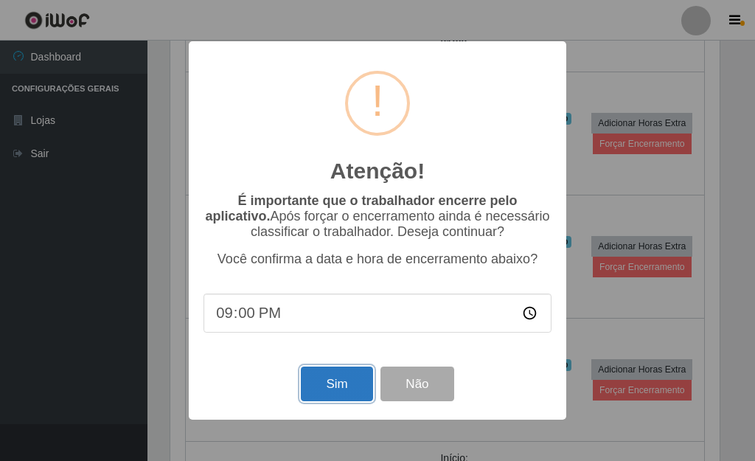
click at [313, 391] on button "Sim" at bounding box center [336, 383] width 71 height 35
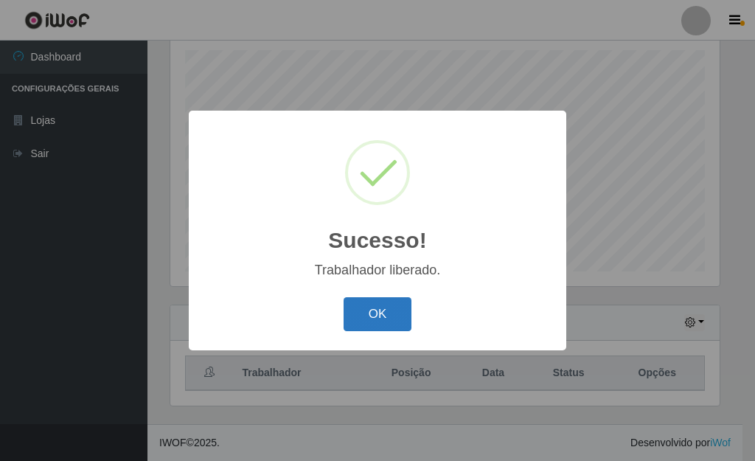
click at [392, 307] on button "OK" at bounding box center [377, 314] width 69 height 35
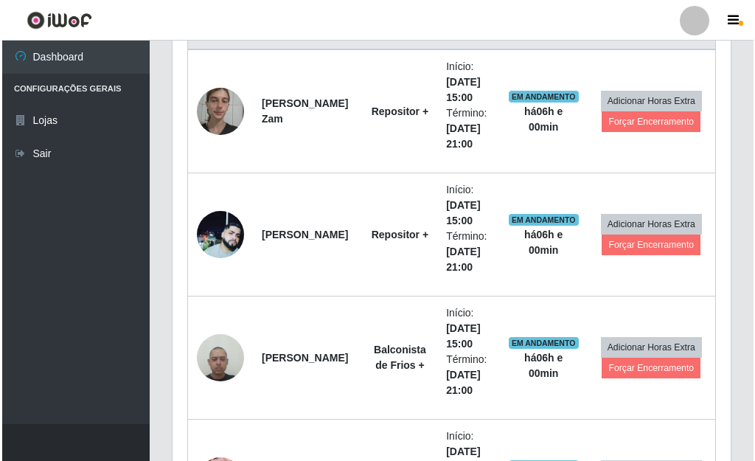
scroll to position [698, 0]
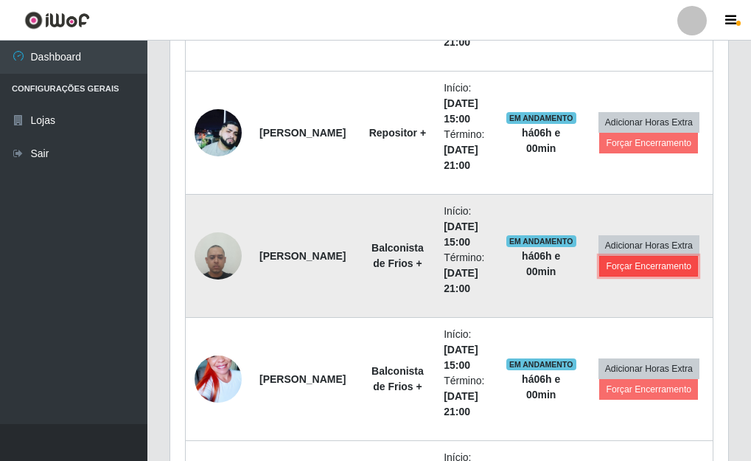
click at [631, 265] on button "Forçar Encerramento" at bounding box center [648, 266] width 99 height 21
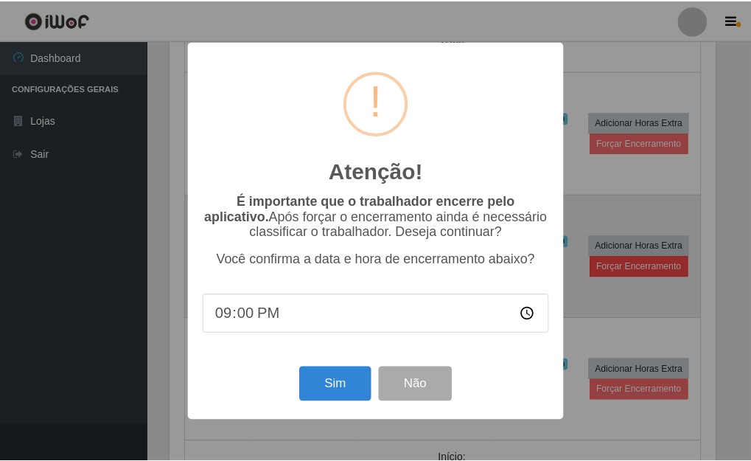
scroll to position [306, 549]
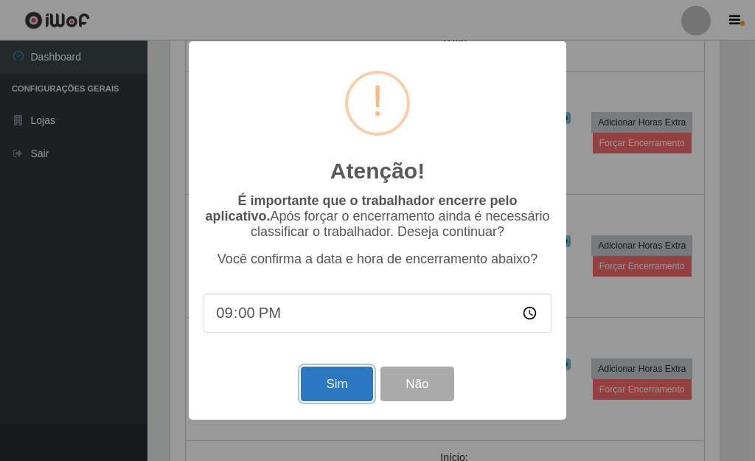
click at [330, 394] on button "Sim" at bounding box center [336, 383] width 71 height 35
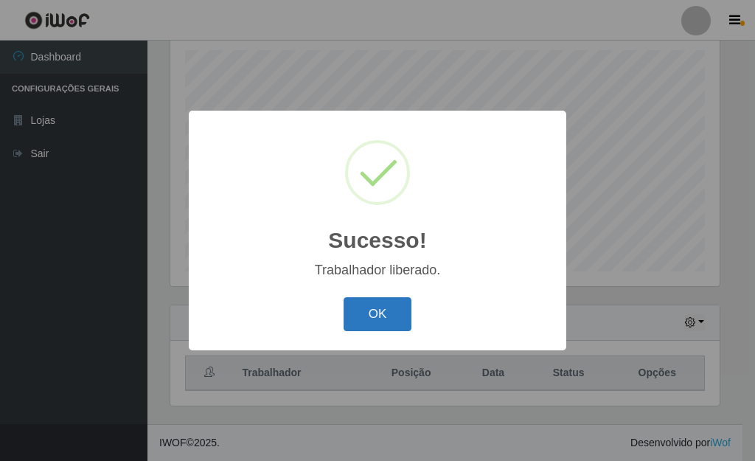
click at [387, 314] on button "OK" at bounding box center [377, 314] width 69 height 35
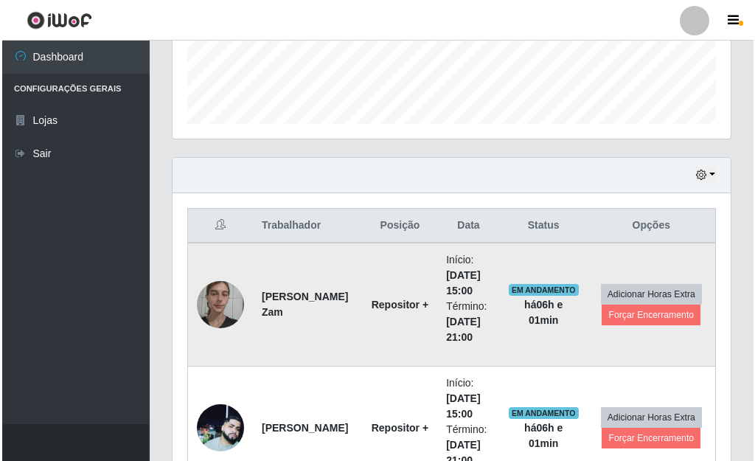
scroll to position [477, 0]
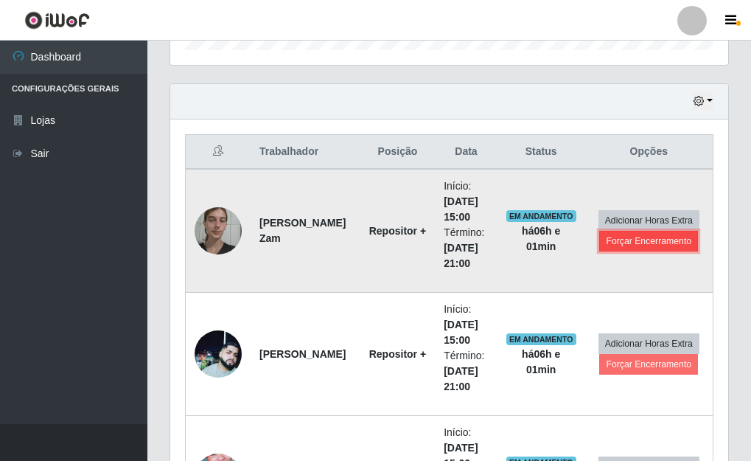
click at [656, 240] on button "Forçar Encerramento" at bounding box center [648, 241] width 99 height 21
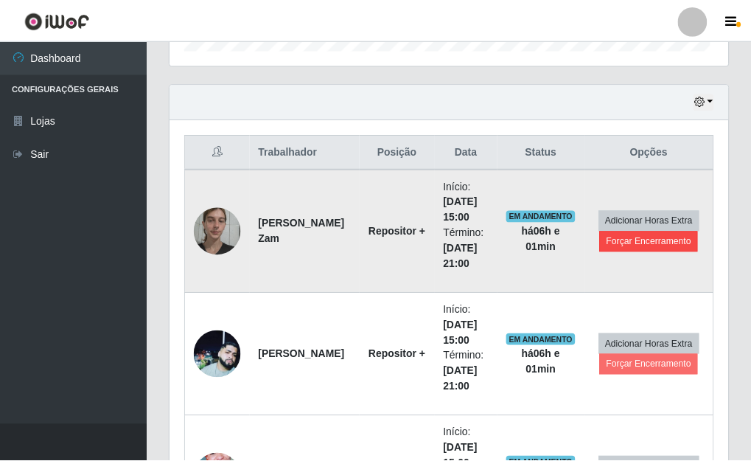
scroll to position [306, 549]
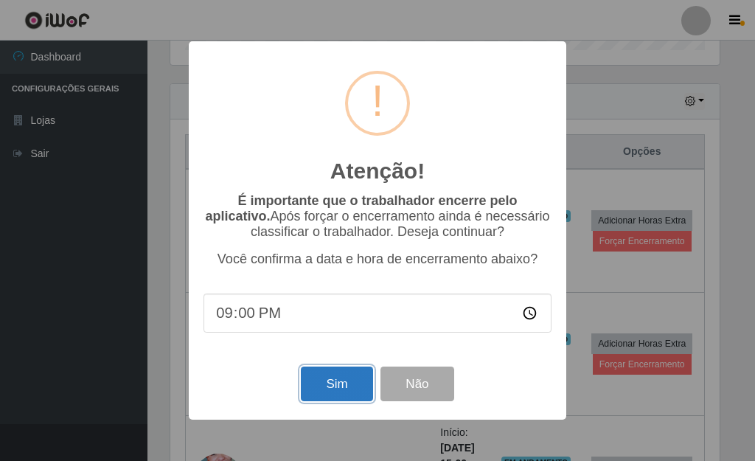
click at [321, 394] on button "Sim" at bounding box center [336, 383] width 71 height 35
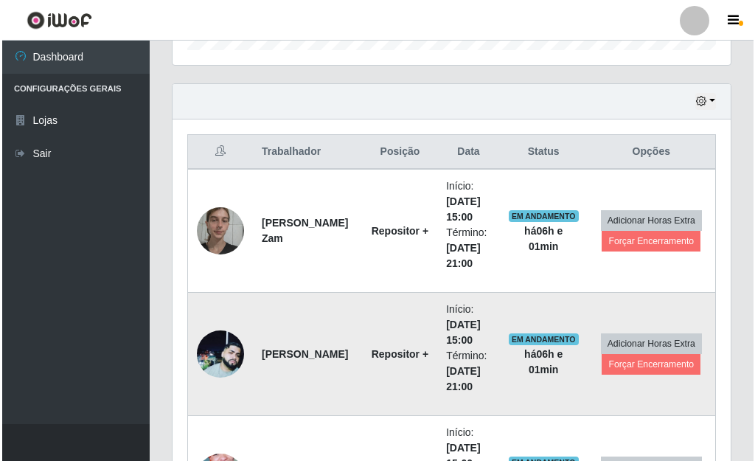
scroll to position [256, 0]
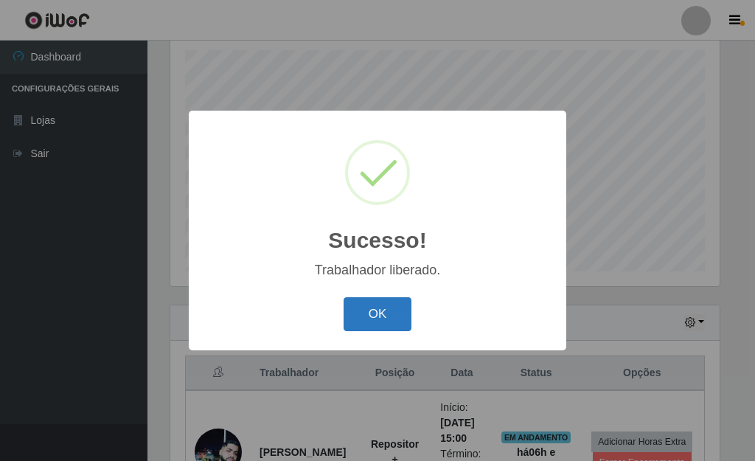
click at [381, 313] on button "OK" at bounding box center [377, 314] width 69 height 35
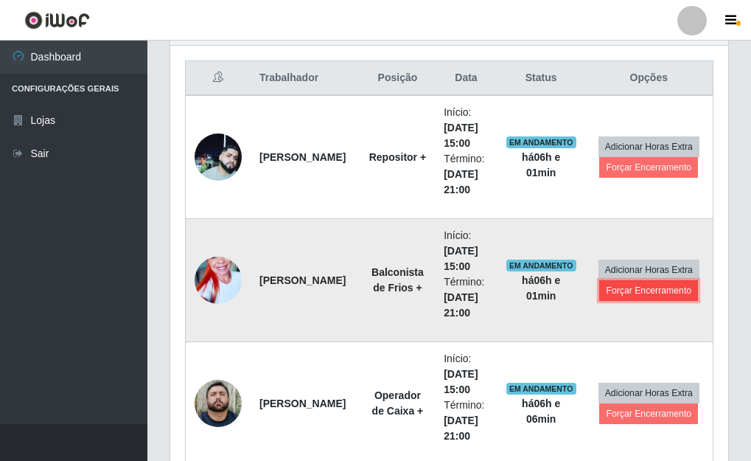
click at [639, 296] on button "Forçar Encerramento" at bounding box center [648, 290] width 99 height 21
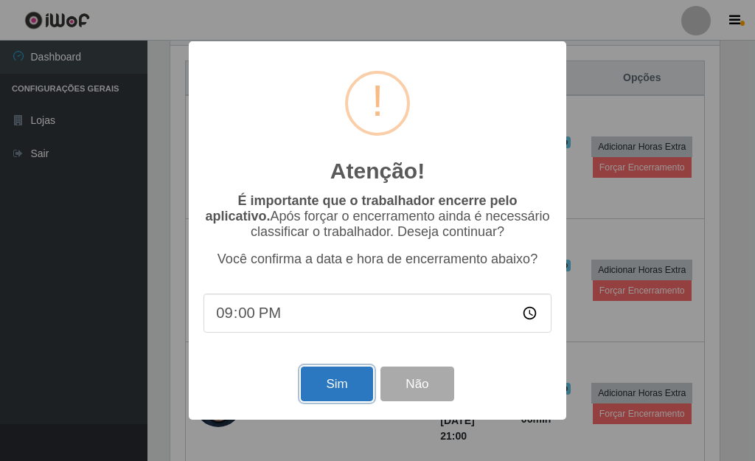
click at [339, 391] on button "Sim" at bounding box center [336, 383] width 71 height 35
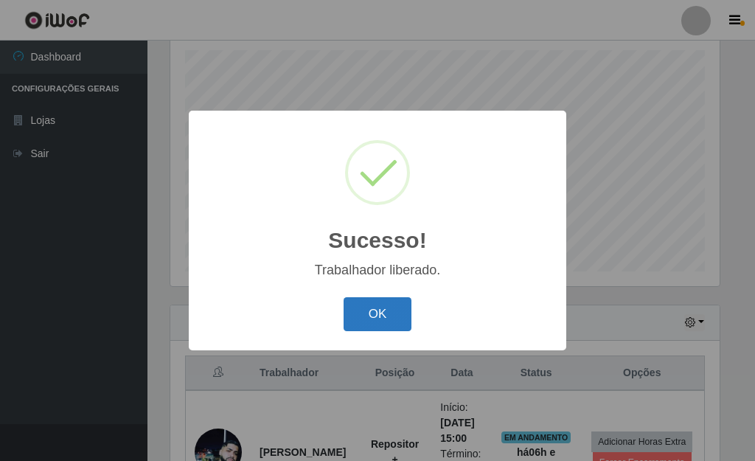
click at [367, 318] on button "OK" at bounding box center [377, 314] width 69 height 35
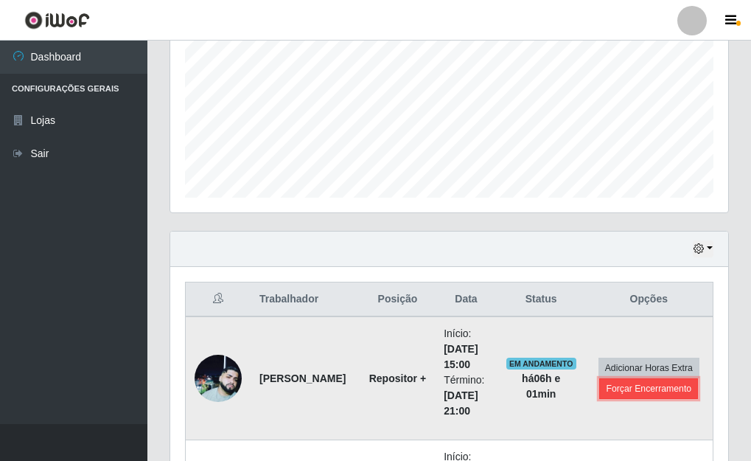
click at [647, 388] on button "Forçar Encerramento" at bounding box center [648, 388] width 99 height 21
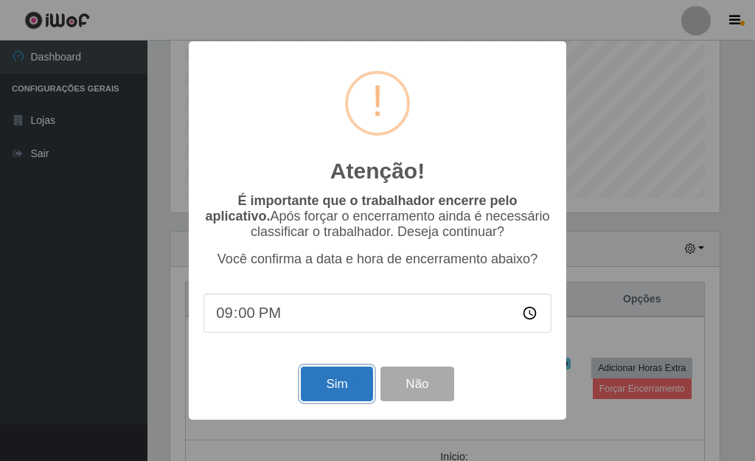
click at [350, 396] on button "Sim" at bounding box center [336, 383] width 71 height 35
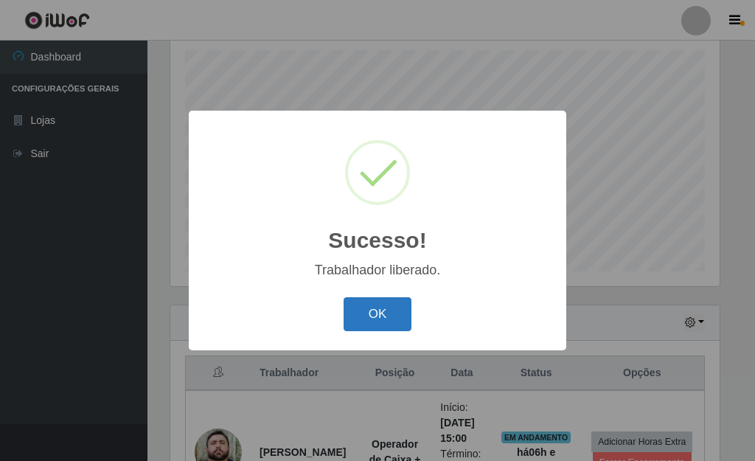
click at [377, 309] on button "OK" at bounding box center [377, 314] width 69 height 35
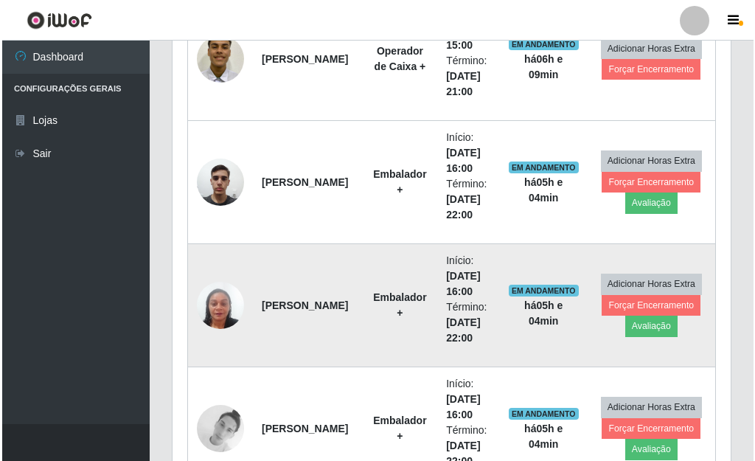
scroll to position [698, 0]
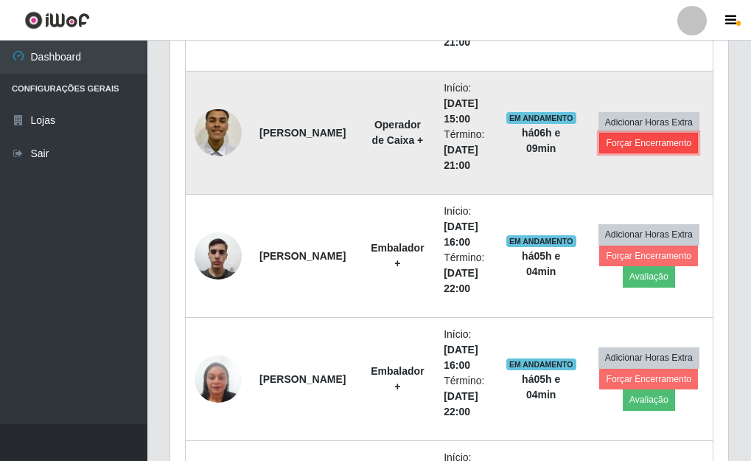
click at [624, 142] on button "Forçar Encerramento" at bounding box center [648, 143] width 99 height 21
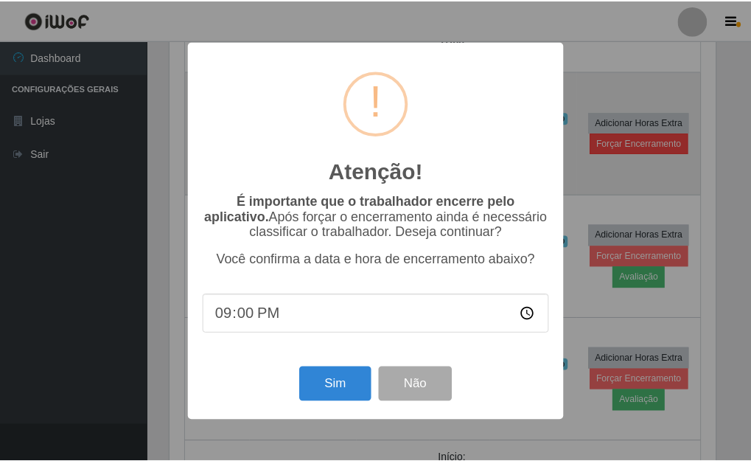
scroll to position [306, 549]
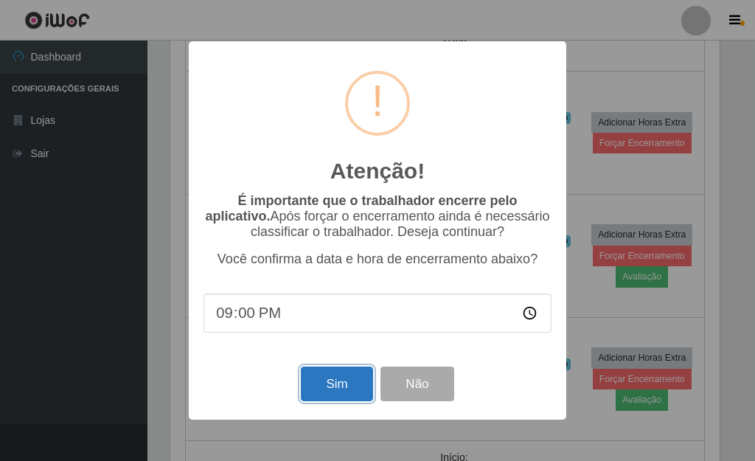
click at [329, 391] on button "Sim" at bounding box center [336, 383] width 71 height 35
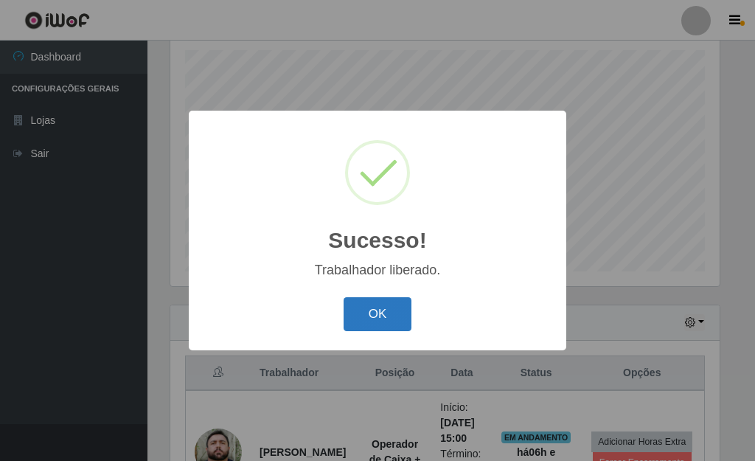
click at [388, 311] on button "OK" at bounding box center [377, 314] width 69 height 35
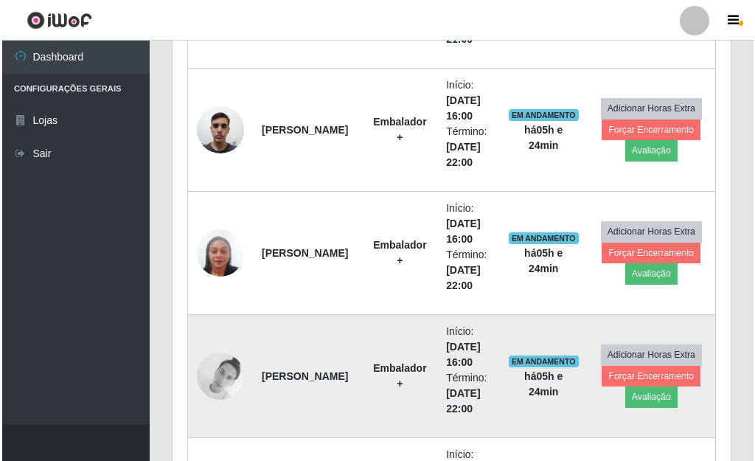
scroll to position [700, 0]
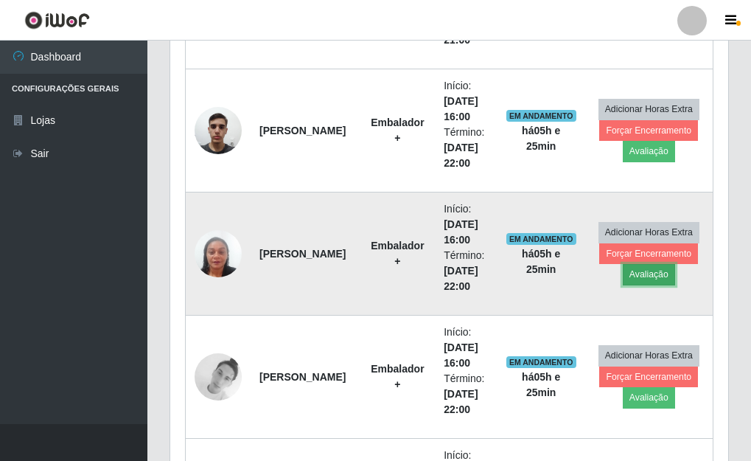
click at [655, 276] on button "Avaliação" at bounding box center [649, 274] width 52 height 21
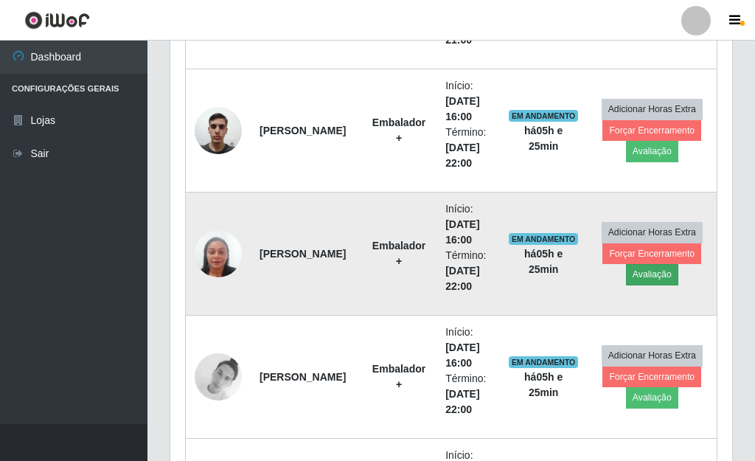
scroll to position [306, 549]
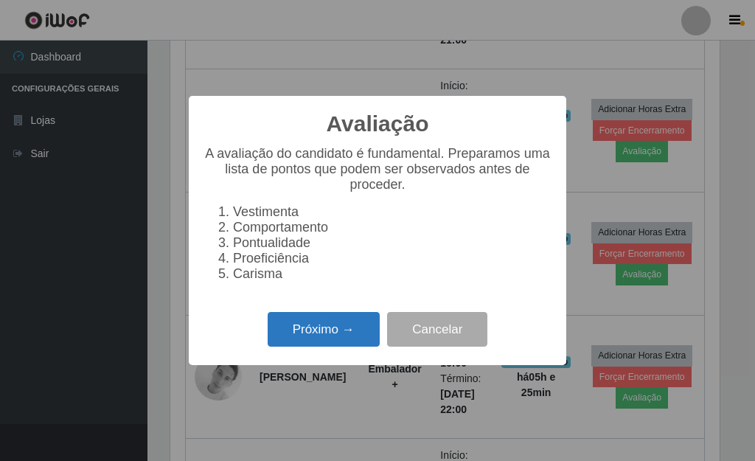
click at [338, 346] on button "Próximo →" at bounding box center [324, 329] width 112 height 35
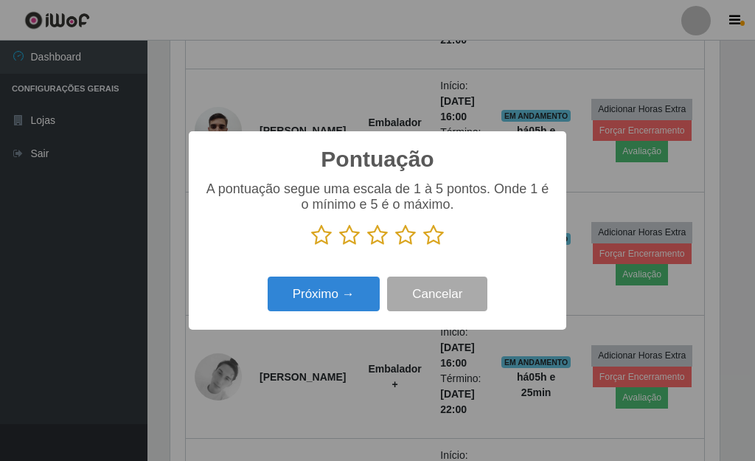
click at [432, 236] on icon at bounding box center [433, 235] width 21 height 22
click at [423, 246] on input "radio" at bounding box center [423, 246] width 0 height 0
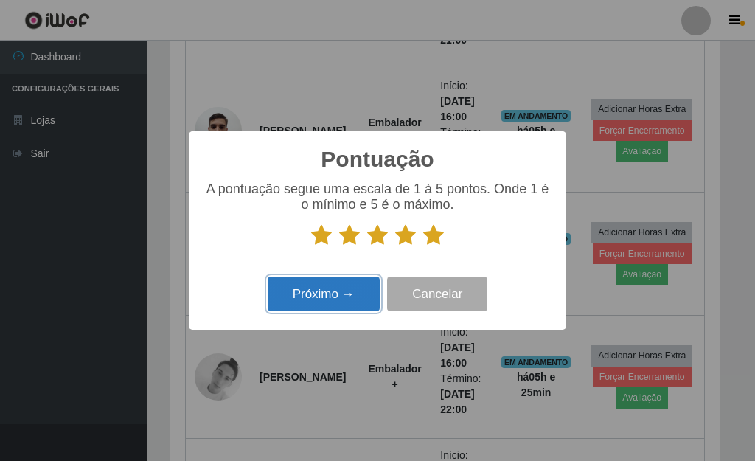
click at [349, 298] on button "Próximo →" at bounding box center [324, 293] width 112 height 35
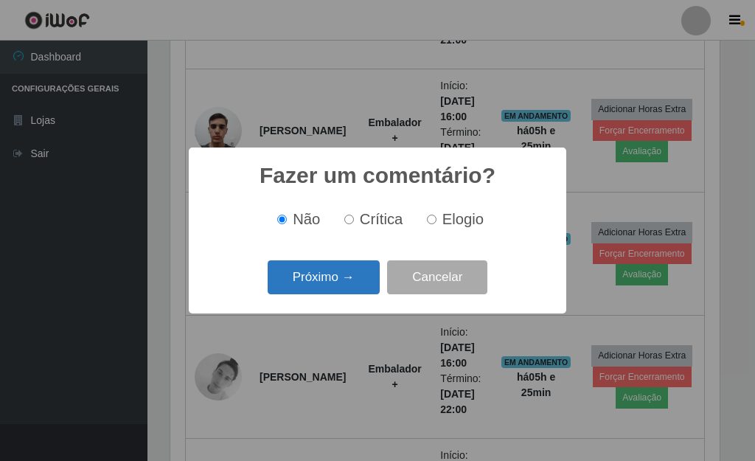
click at [362, 279] on button "Próximo →" at bounding box center [324, 277] width 112 height 35
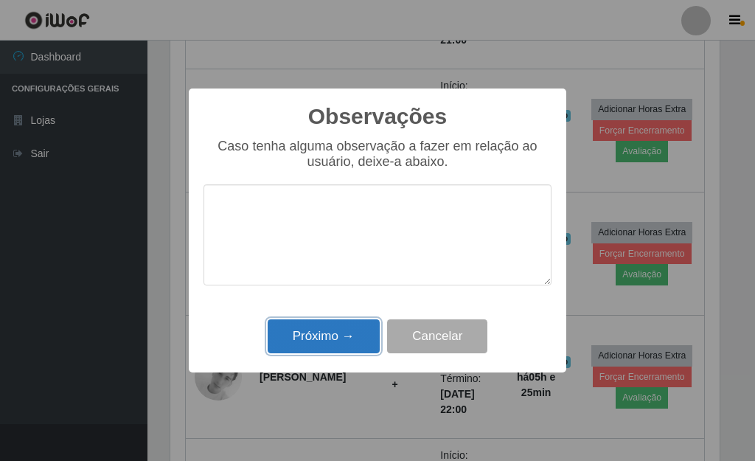
click at [358, 335] on button "Próximo →" at bounding box center [324, 336] width 112 height 35
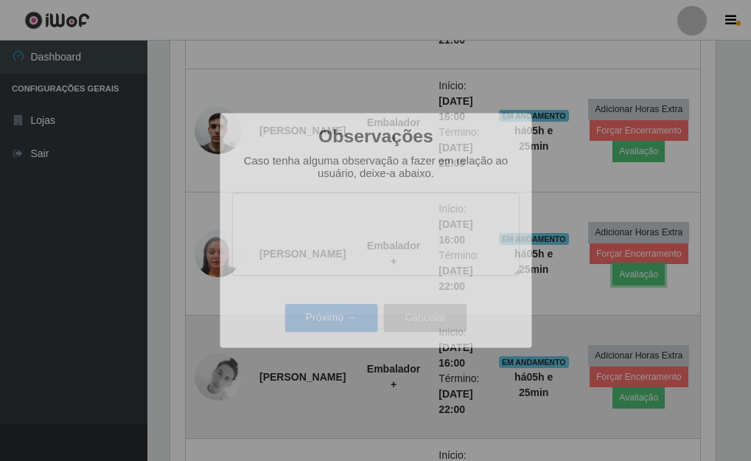
scroll to position [306, 558]
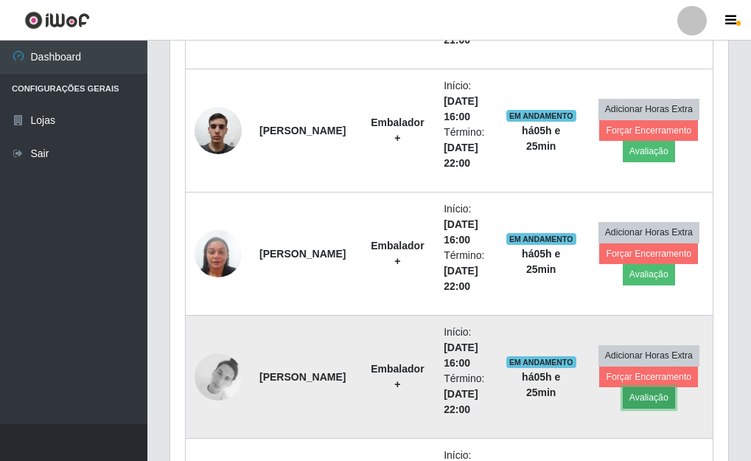
click at [634, 394] on button "Avaliação" at bounding box center [649, 397] width 52 height 21
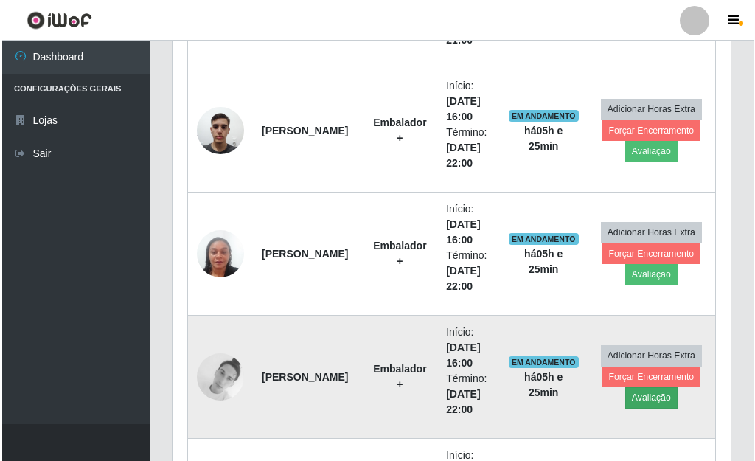
scroll to position [306, 549]
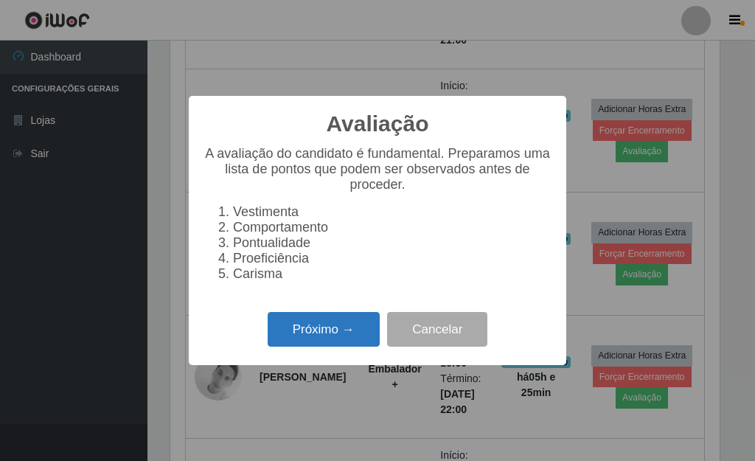
click at [347, 337] on button "Próximo →" at bounding box center [324, 329] width 112 height 35
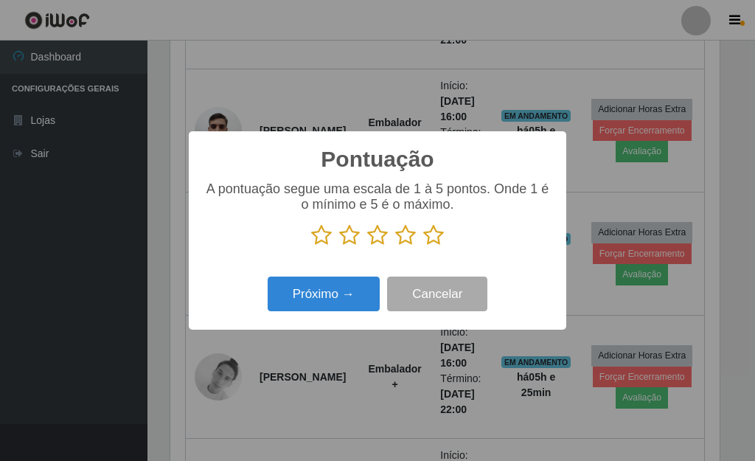
scroll to position [736779, 736536]
click at [437, 234] on icon at bounding box center [433, 235] width 21 height 22
click at [423, 246] on input "radio" at bounding box center [423, 246] width 0 height 0
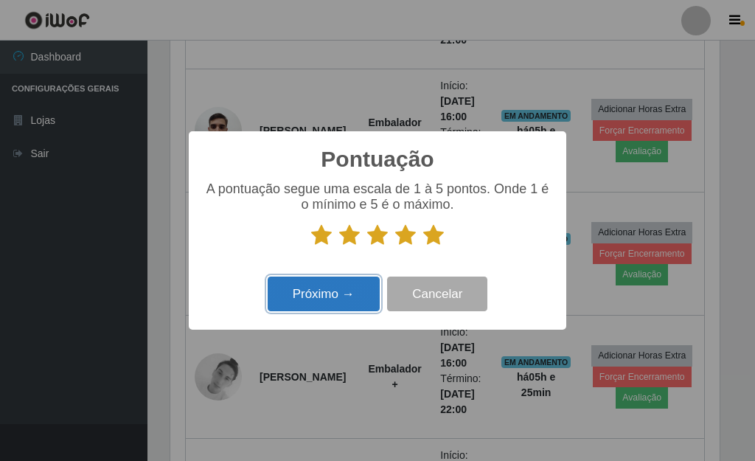
click at [334, 296] on button "Próximo →" at bounding box center [324, 293] width 112 height 35
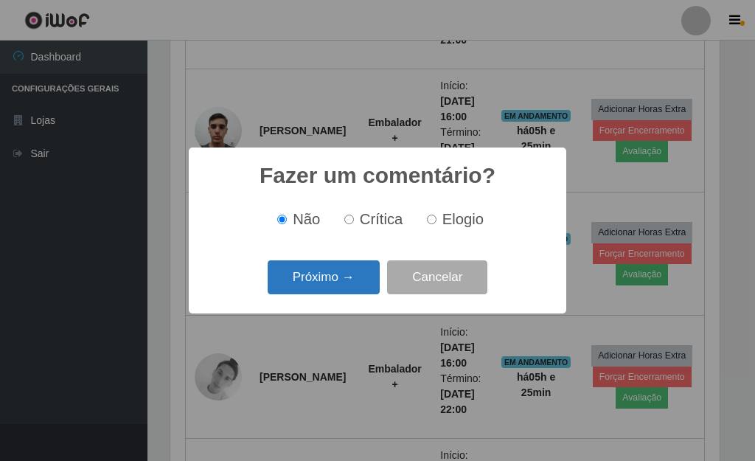
click at [357, 279] on button "Próximo →" at bounding box center [324, 277] width 112 height 35
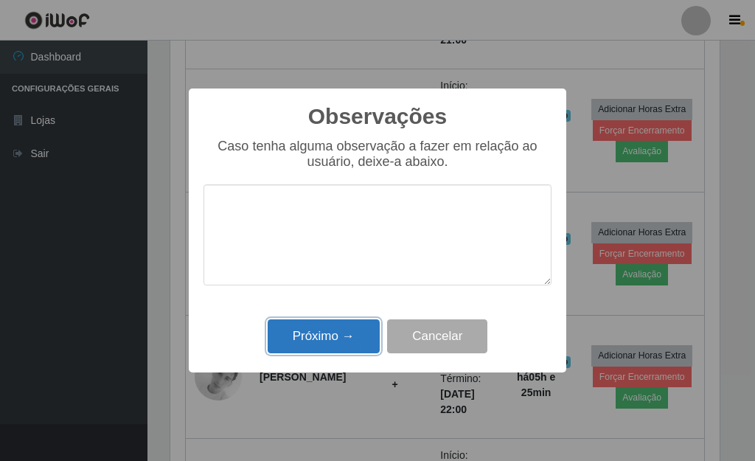
click at [342, 339] on button "Próximo →" at bounding box center [324, 336] width 112 height 35
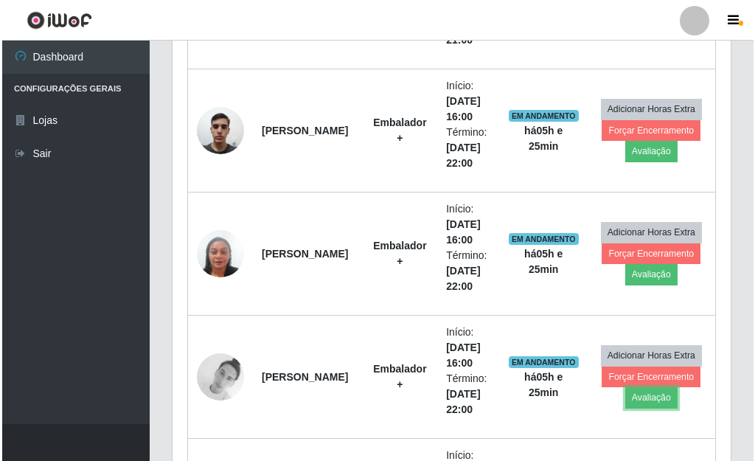
scroll to position [306, 558]
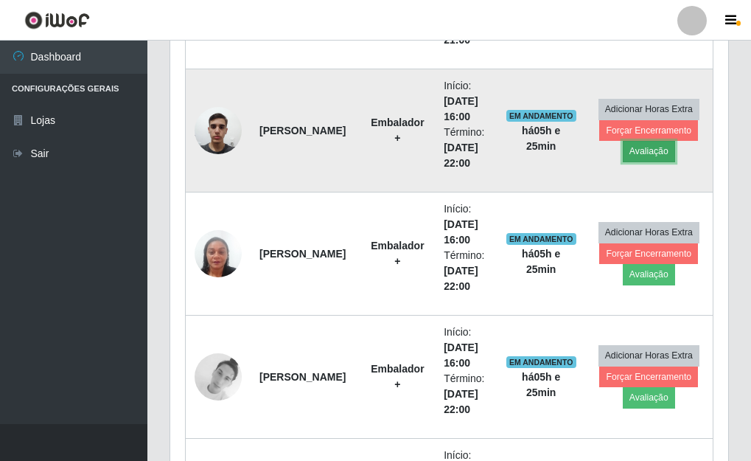
click at [651, 155] on button "Avaliação" at bounding box center [649, 151] width 52 height 21
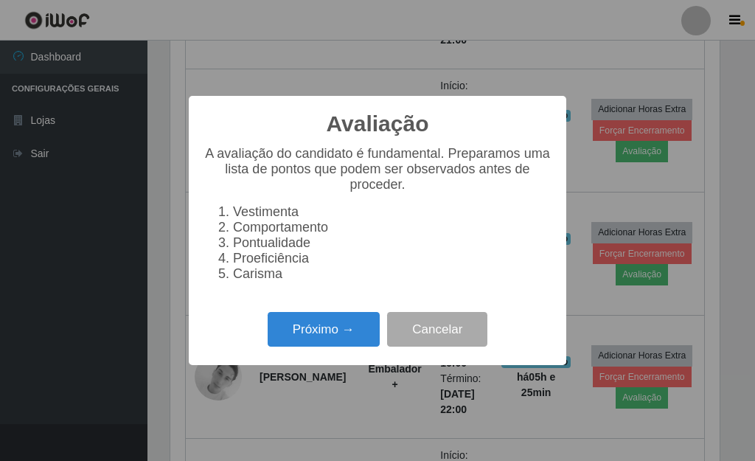
scroll to position [306, 549]
click at [348, 330] on button "Próximo →" at bounding box center [324, 329] width 112 height 35
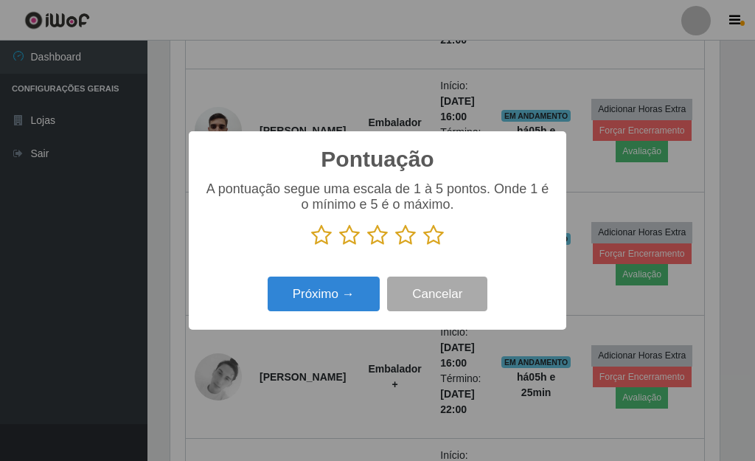
click at [433, 234] on icon at bounding box center [433, 235] width 21 height 22
click at [423, 246] on input "radio" at bounding box center [423, 246] width 0 height 0
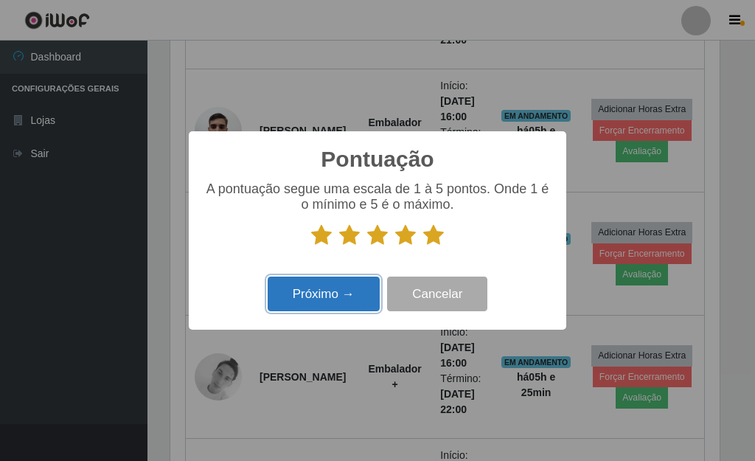
click at [335, 300] on button "Próximo →" at bounding box center [324, 293] width 112 height 35
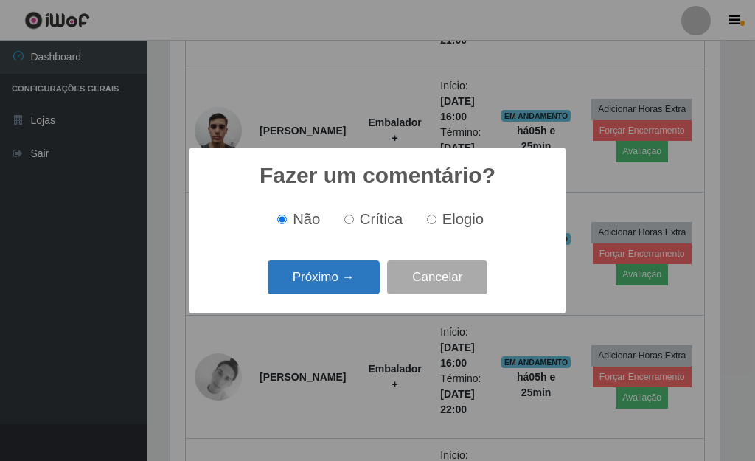
click at [356, 286] on button "Próximo →" at bounding box center [324, 277] width 112 height 35
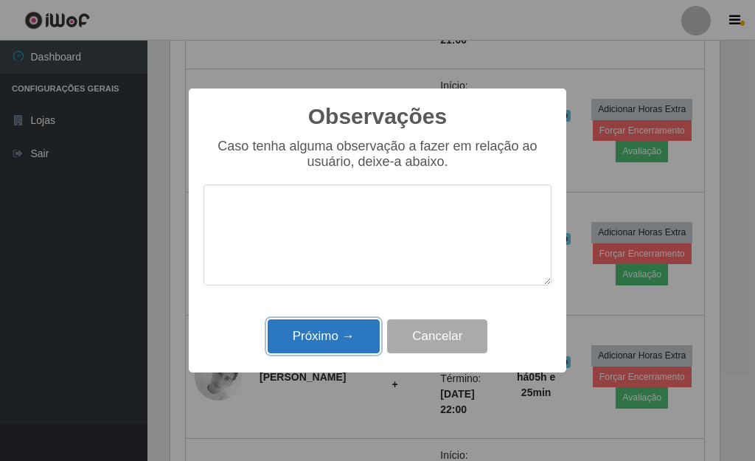
click at [326, 336] on button "Próximo →" at bounding box center [324, 336] width 112 height 35
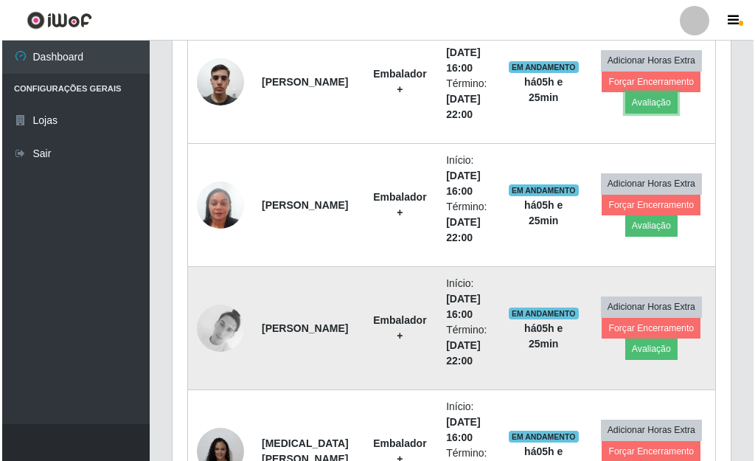
scroll to position [921, 0]
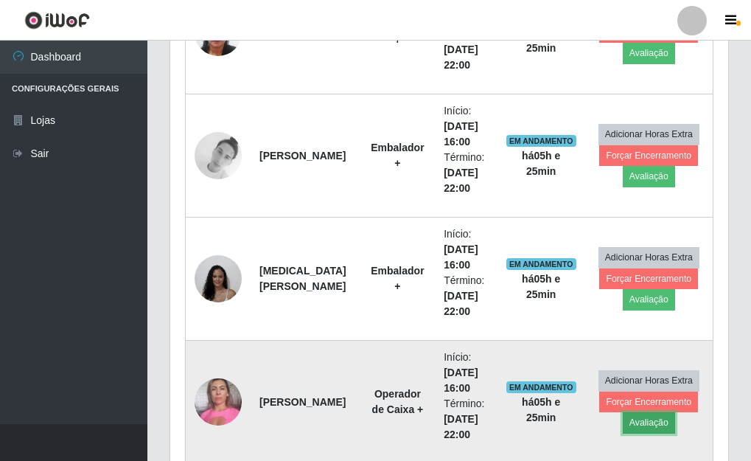
click at [641, 423] on button "Avaliação" at bounding box center [649, 422] width 52 height 21
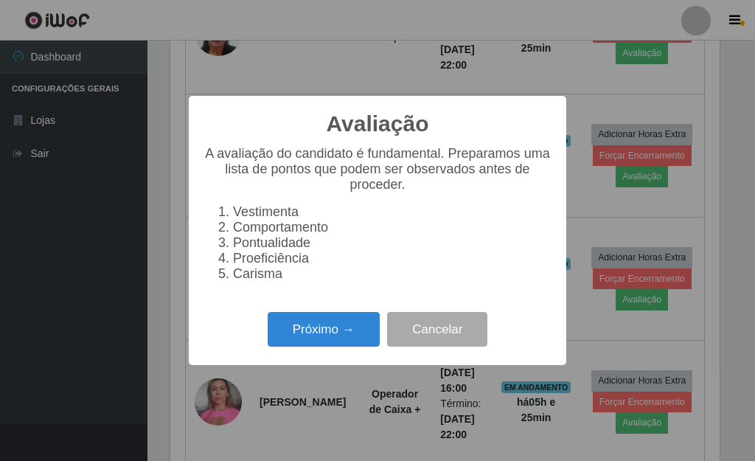
scroll to position [306, 549]
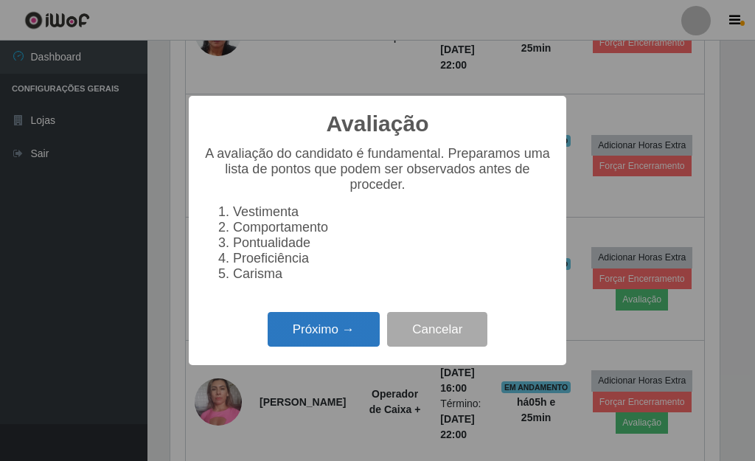
click at [347, 337] on button "Próximo →" at bounding box center [324, 329] width 112 height 35
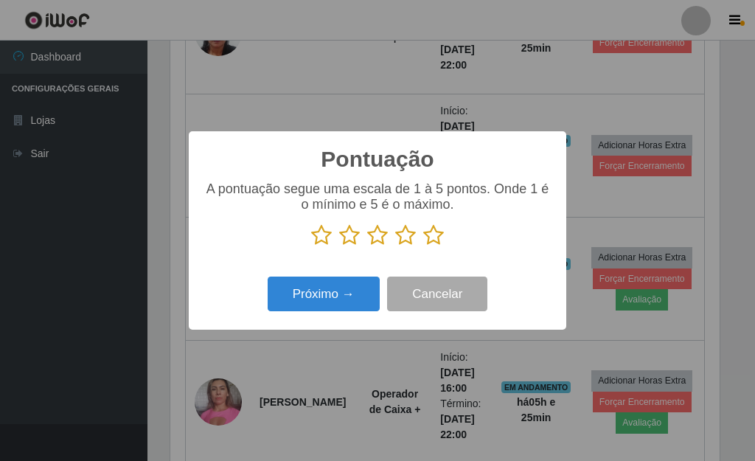
click at [436, 239] on icon at bounding box center [433, 235] width 21 height 22
click at [423, 246] on input "radio" at bounding box center [423, 246] width 0 height 0
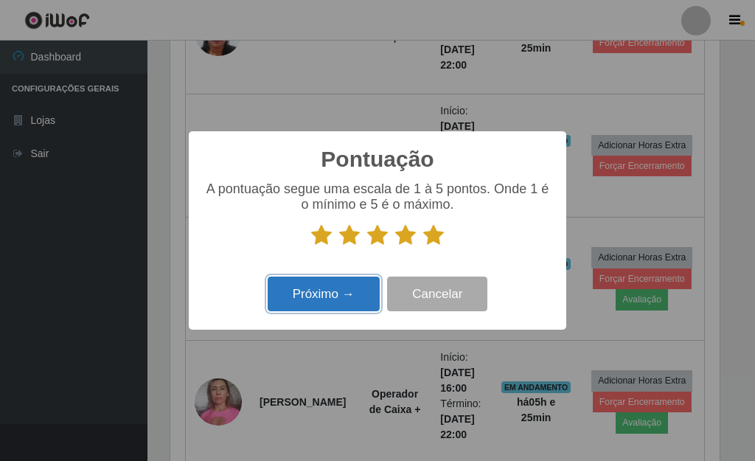
click at [324, 300] on button "Próximo →" at bounding box center [324, 293] width 112 height 35
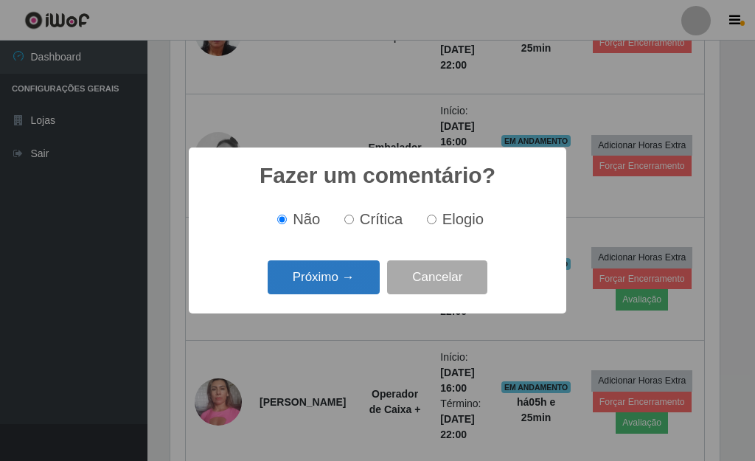
click at [354, 284] on button "Próximo →" at bounding box center [324, 277] width 112 height 35
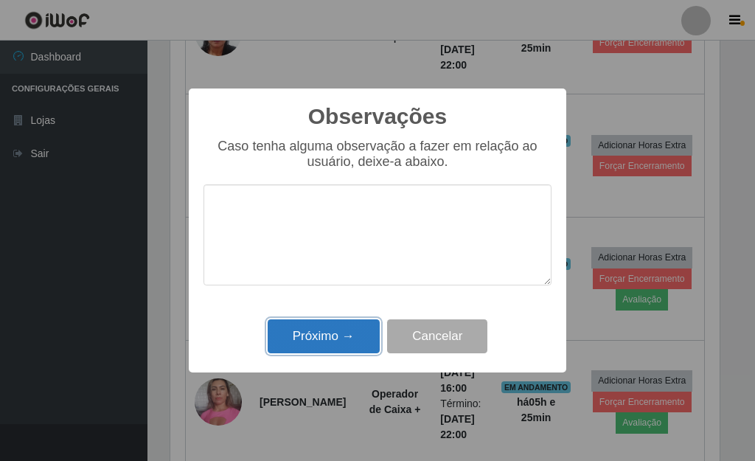
click at [314, 331] on button "Próximo →" at bounding box center [324, 336] width 112 height 35
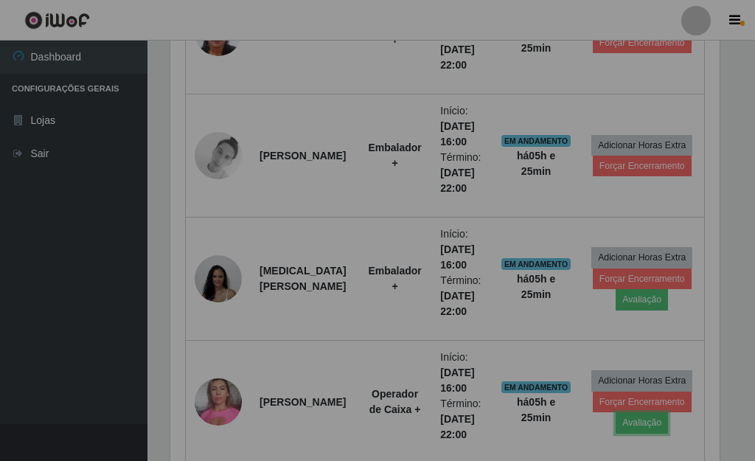
scroll to position [306, 558]
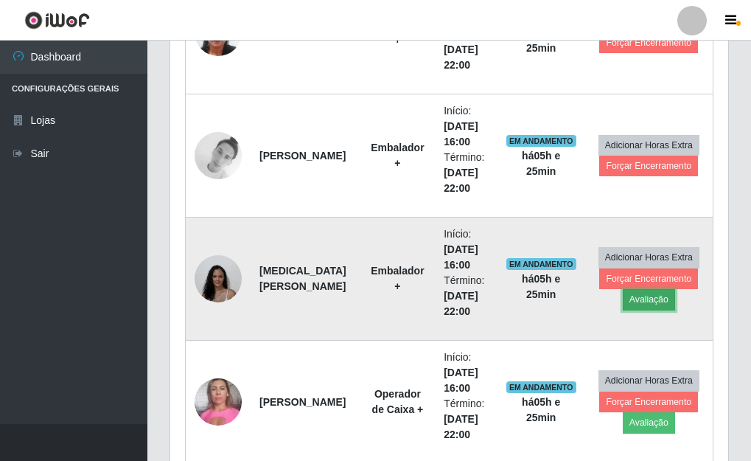
click at [657, 301] on button "Avaliação" at bounding box center [649, 299] width 52 height 21
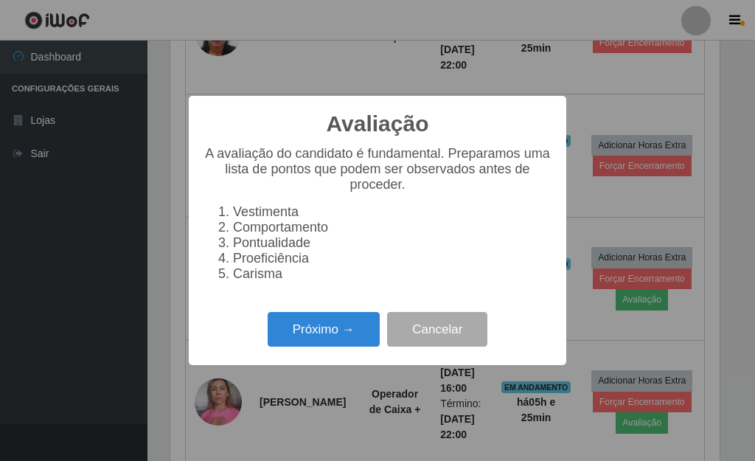
scroll to position [306, 549]
click at [340, 336] on button "Próximo →" at bounding box center [324, 329] width 112 height 35
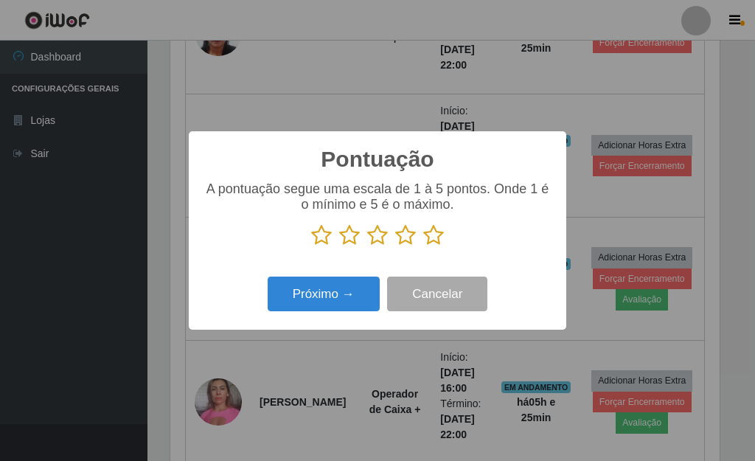
scroll to position [736779, 736536]
click at [438, 237] on icon at bounding box center [433, 235] width 21 height 22
click at [423, 246] on input "radio" at bounding box center [423, 246] width 0 height 0
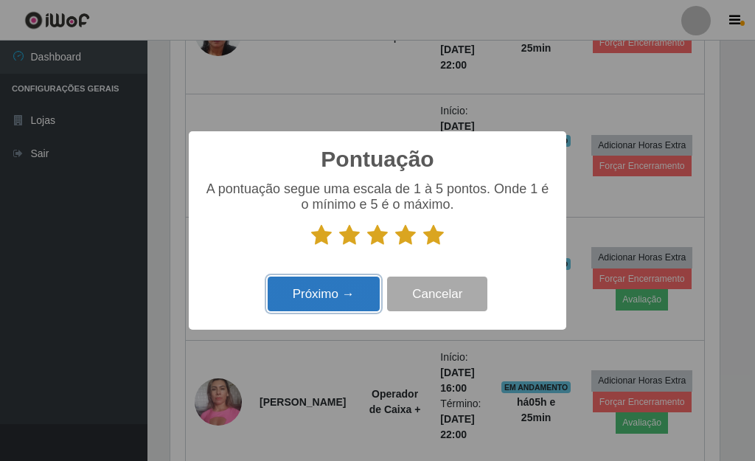
click at [337, 300] on button "Próximo →" at bounding box center [324, 293] width 112 height 35
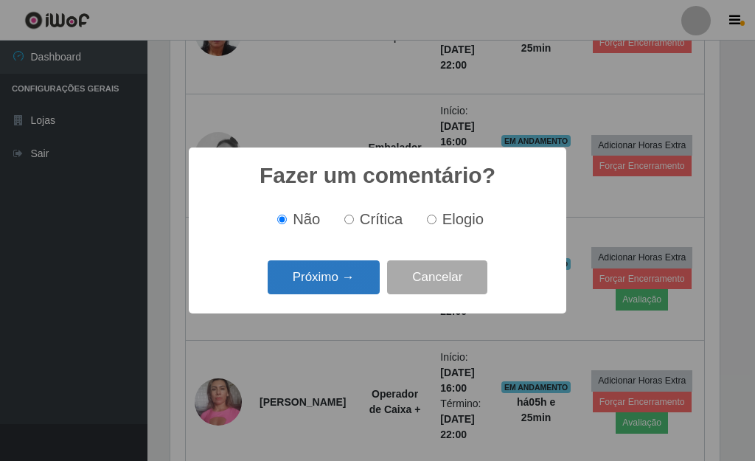
click at [347, 287] on button "Próximo →" at bounding box center [324, 277] width 112 height 35
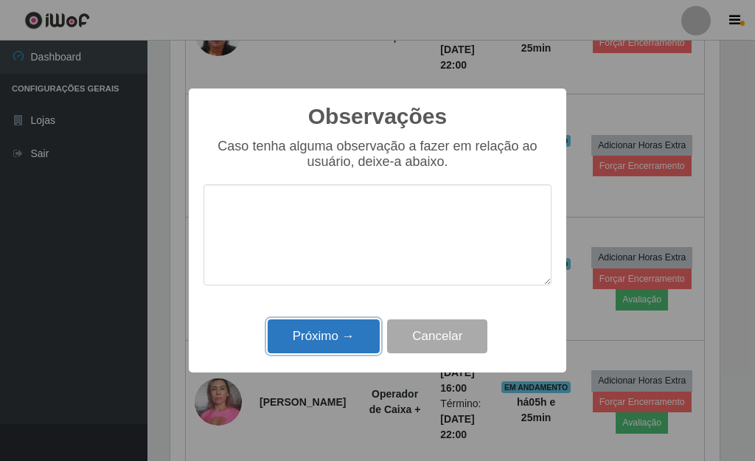
click at [337, 332] on button "Próximo →" at bounding box center [324, 336] width 112 height 35
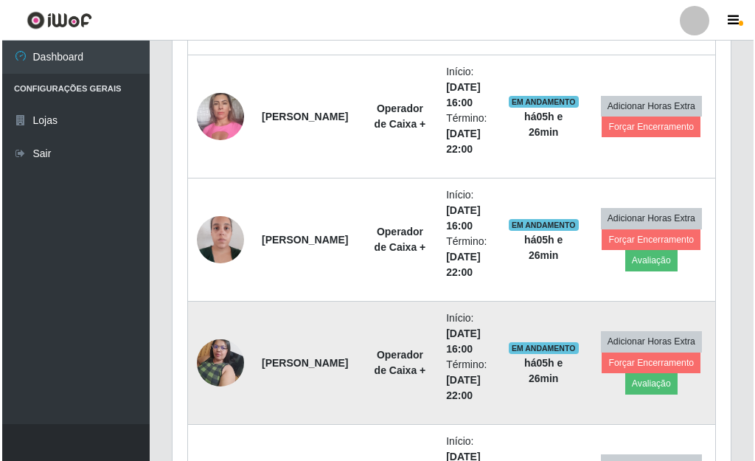
scroll to position [1216, 0]
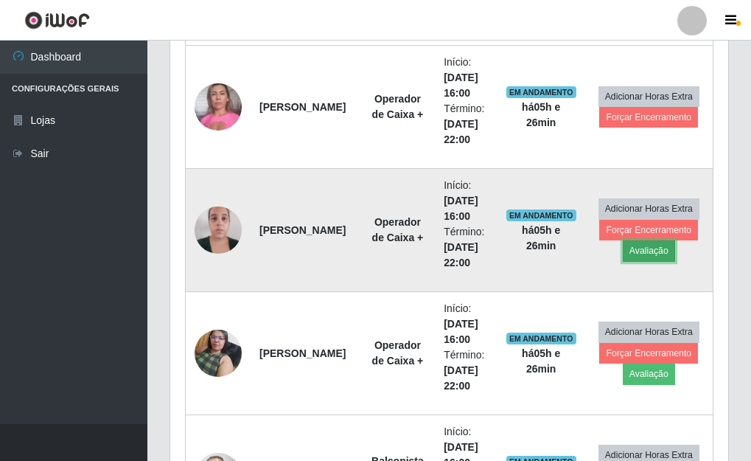
click at [643, 253] on button "Avaliação" at bounding box center [649, 250] width 52 height 21
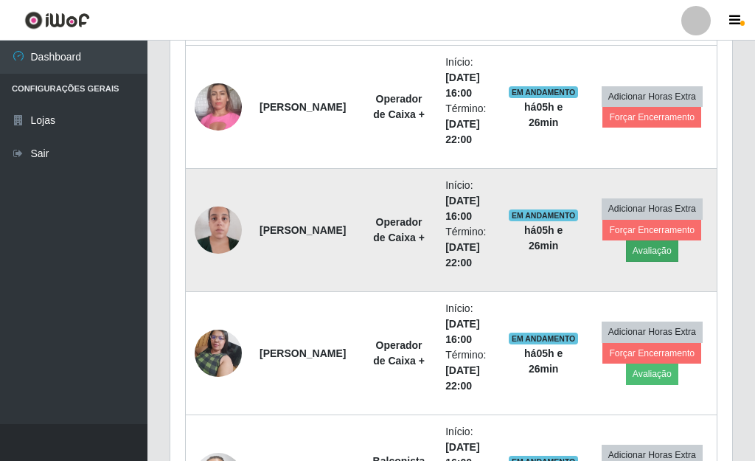
scroll to position [306, 549]
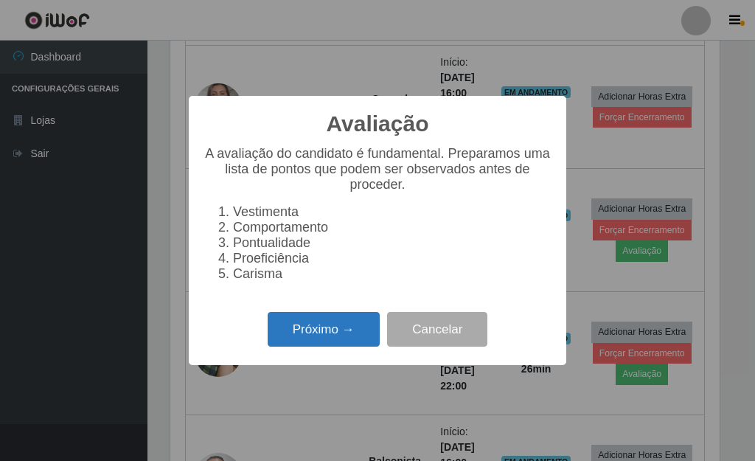
click at [281, 329] on button "Próximo →" at bounding box center [324, 329] width 112 height 35
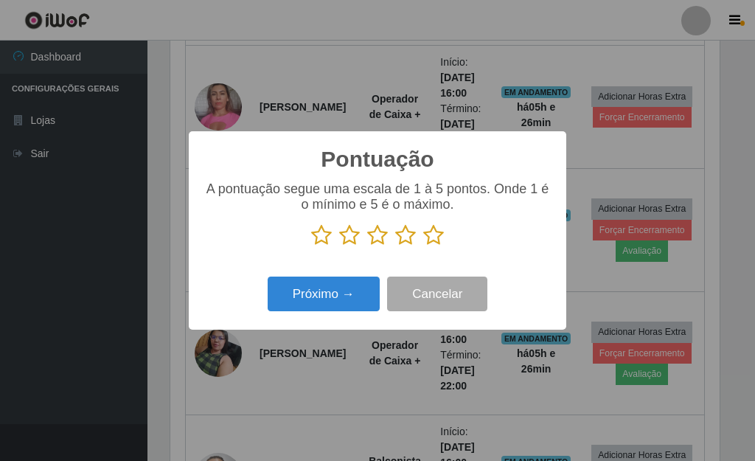
click at [433, 236] on icon at bounding box center [433, 235] width 21 height 22
click at [423, 246] on input "radio" at bounding box center [423, 246] width 0 height 0
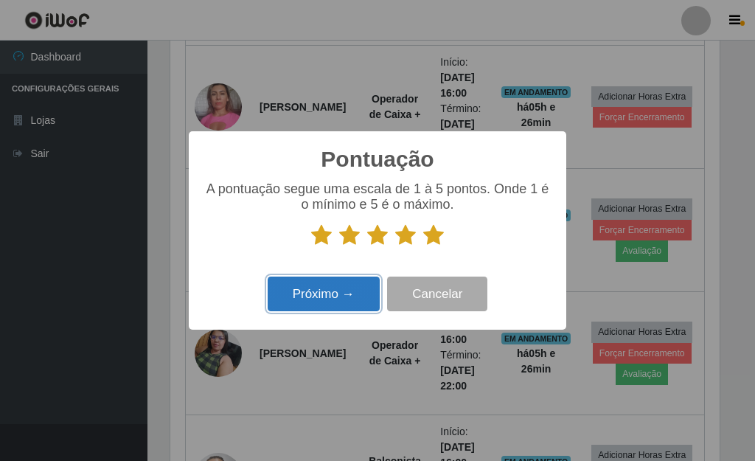
click at [368, 296] on button "Próximo →" at bounding box center [324, 293] width 112 height 35
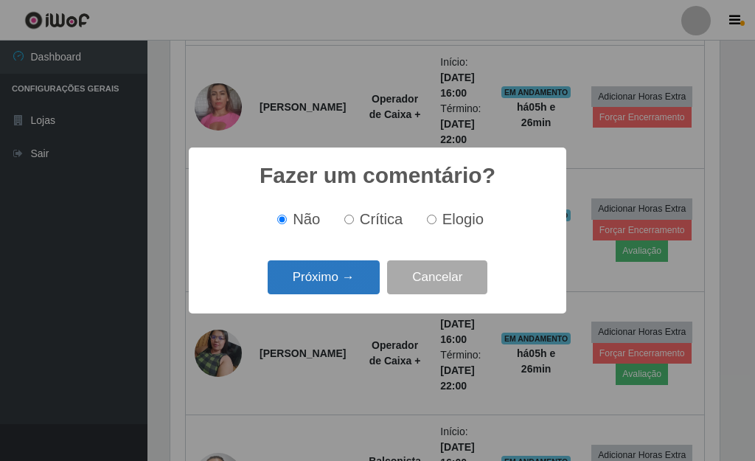
click at [338, 292] on button "Próximo →" at bounding box center [324, 277] width 112 height 35
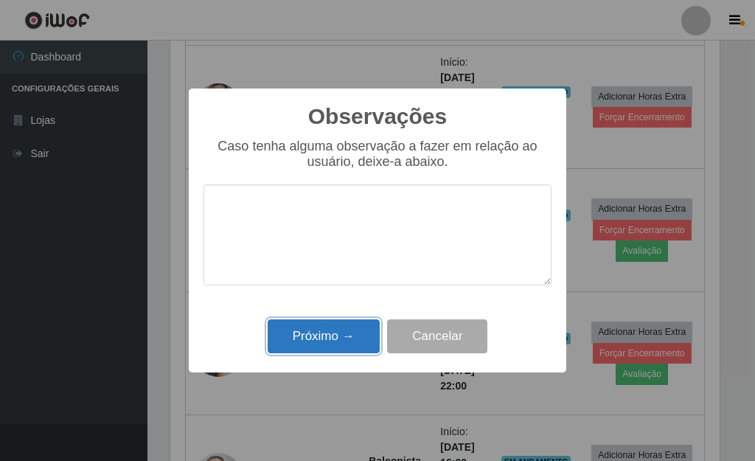
click at [332, 337] on button "Próximo →" at bounding box center [324, 336] width 112 height 35
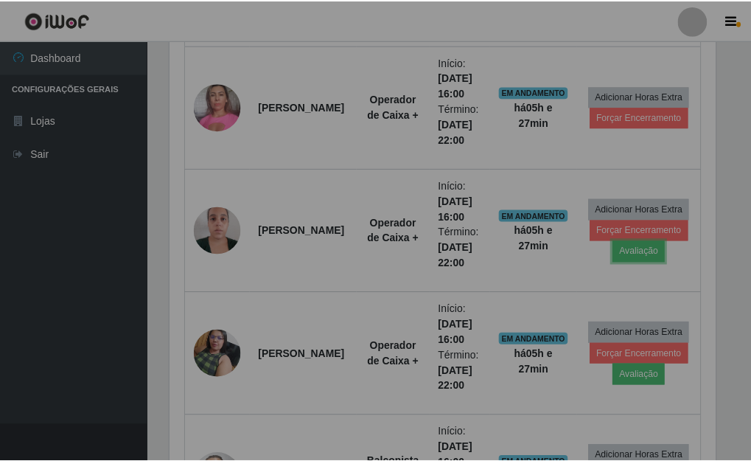
scroll to position [306, 558]
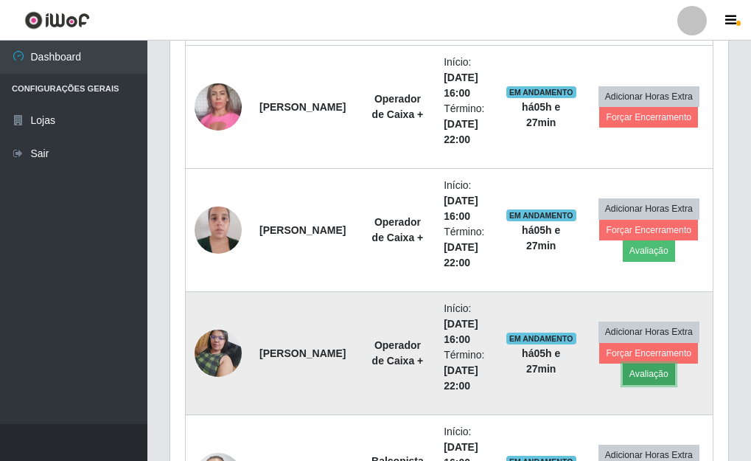
click at [651, 369] on button "Avaliação" at bounding box center [649, 373] width 52 height 21
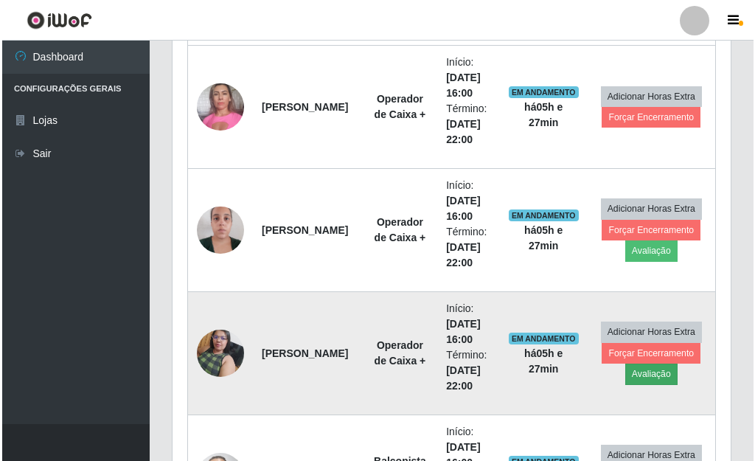
scroll to position [306, 549]
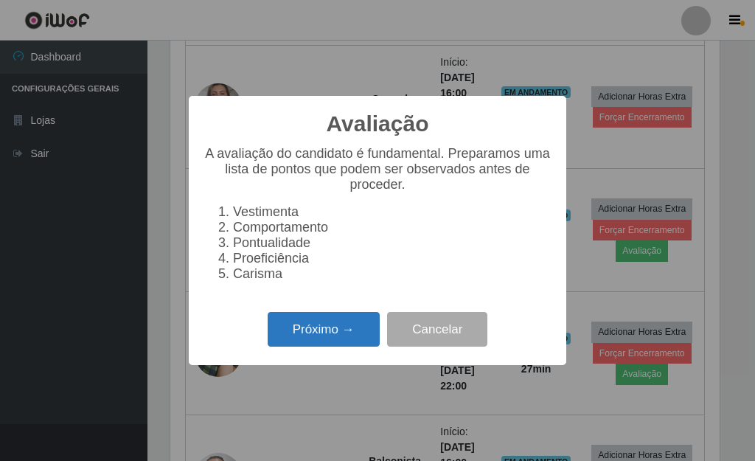
click at [338, 338] on button "Próximo →" at bounding box center [324, 329] width 112 height 35
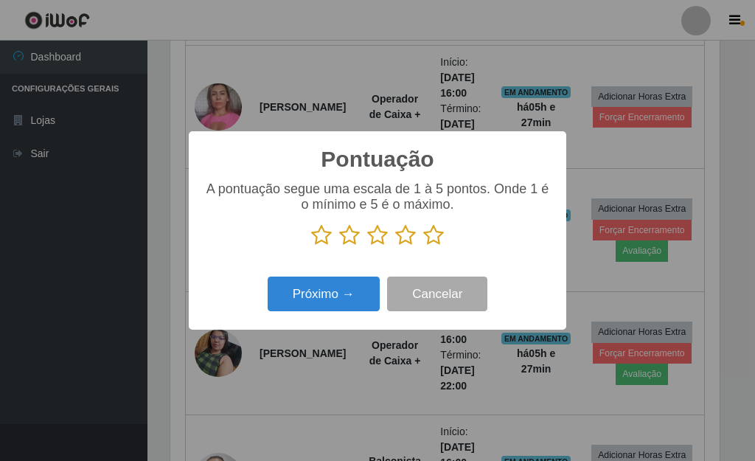
scroll to position [736779, 736536]
click at [431, 236] on icon at bounding box center [433, 235] width 21 height 22
click at [423, 246] on input "radio" at bounding box center [423, 246] width 0 height 0
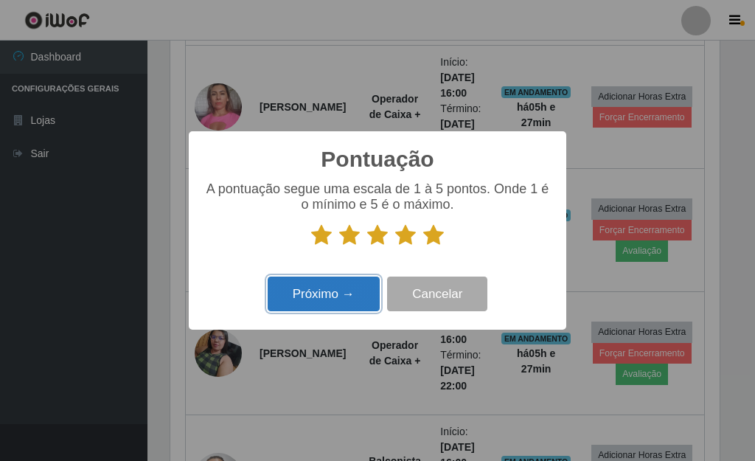
click at [312, 296] on button "Próximo →" at bounding box center [324, 293] width 112 height 35
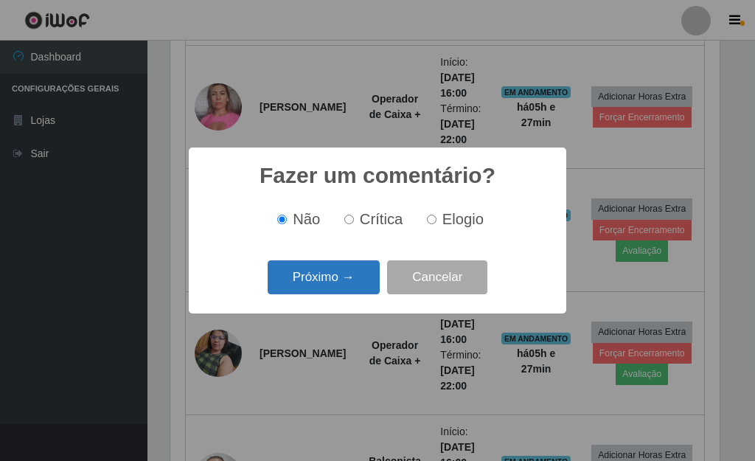
click at [316, 279] on button "Próximo →" at bounding box center [324, 277] width 112 height 35
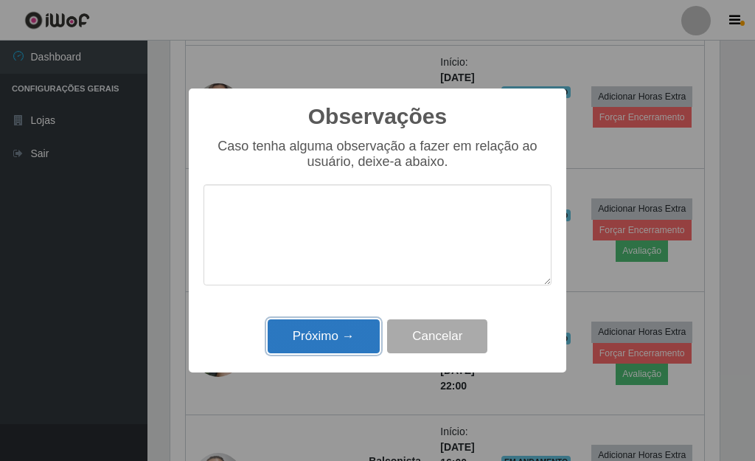
click at [304, 326] on button "Próximo →" at bounding box center [324, 336] width 112 height 35
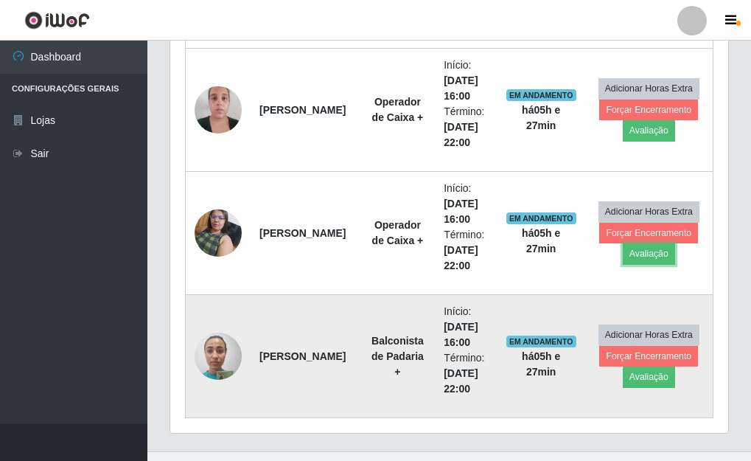
scroll to position [1364, 0]
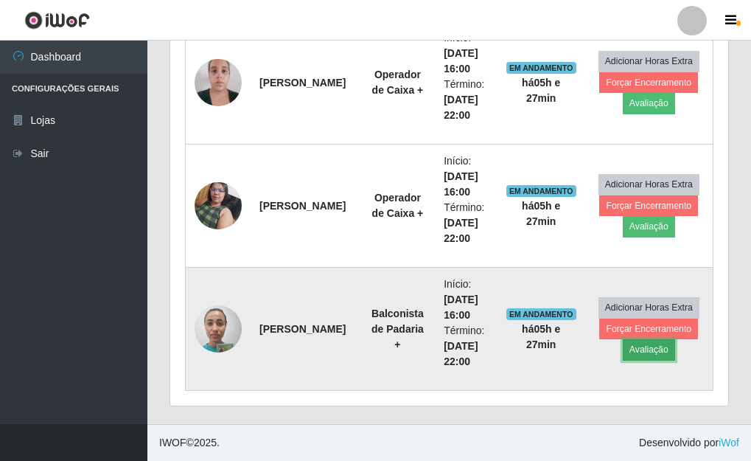
click at [649, 352] on button "Avaliação" at bounding box center [649, 349] width 52 height 21
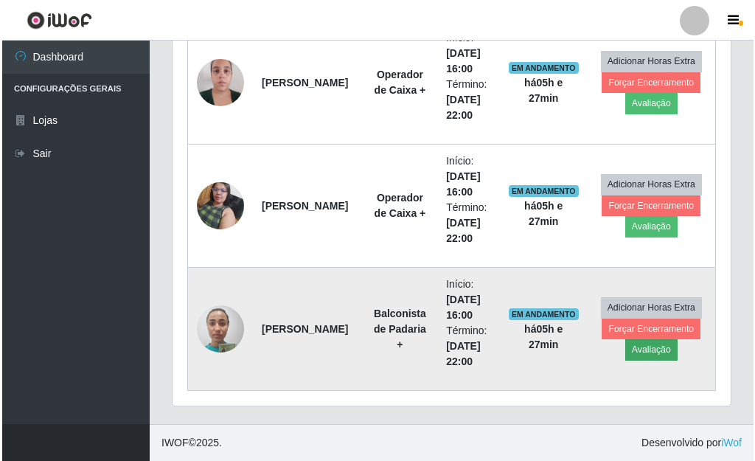
scroll to position [306, 549]
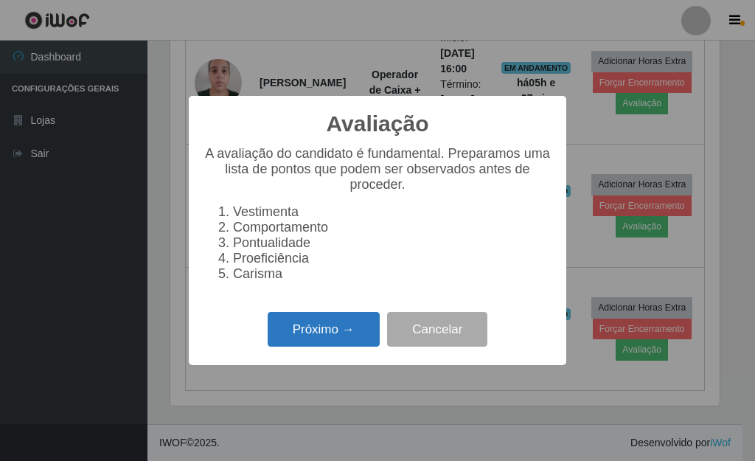
click at [357, 332] on button "Próximo →" at bounding box center [324, 329] width 112 height 35
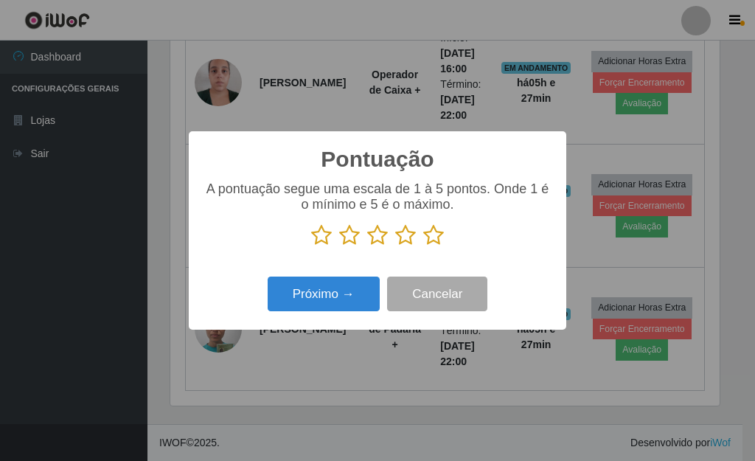
scroll to position [736779, 736536]
click at [434, 240] on icon at bounding box center [433, 235] width 21 height 22
click at [423, 246] on input "radio" at bounding box center [423, 246] width 0 height 0
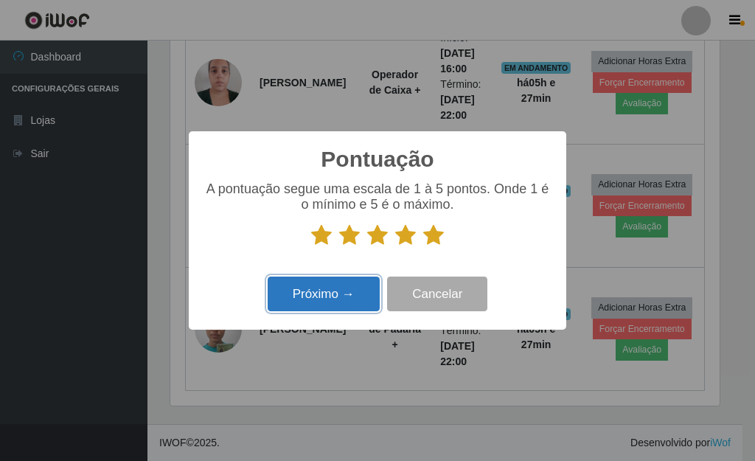
click at [335, 307] on button "Próximo →" at bounding box center [324, 293] width 112 height 35
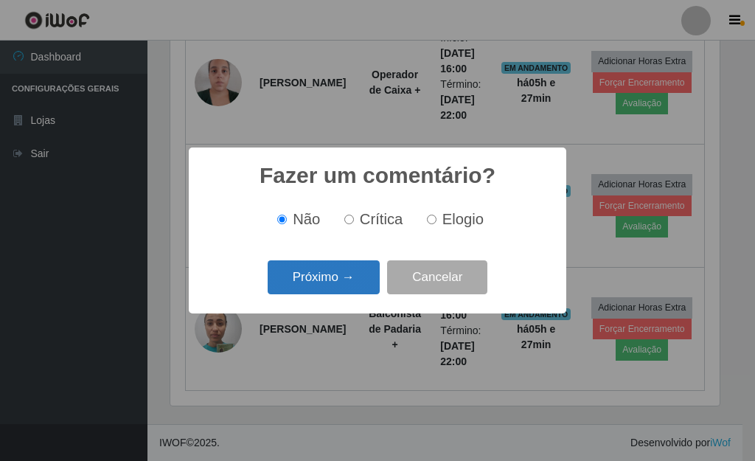
click at [337, 279] on button "Próximo →" at bounding box center [324, 277] width 112 height 35
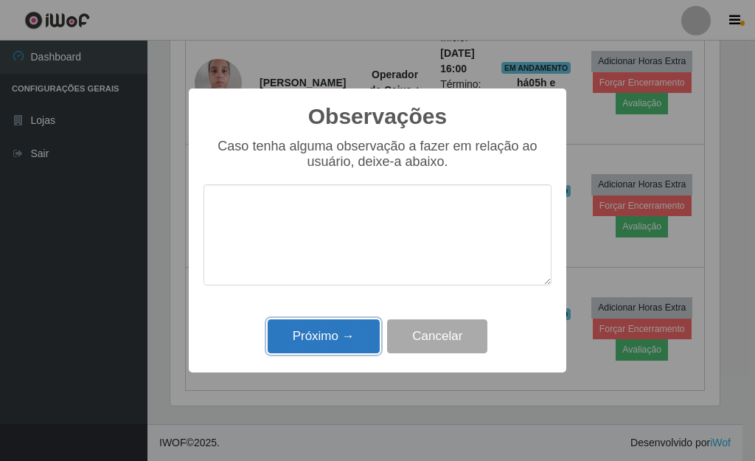
click at [320, 332] on button "Próximo →" at bounding box center [324, 336] width 112 height 35
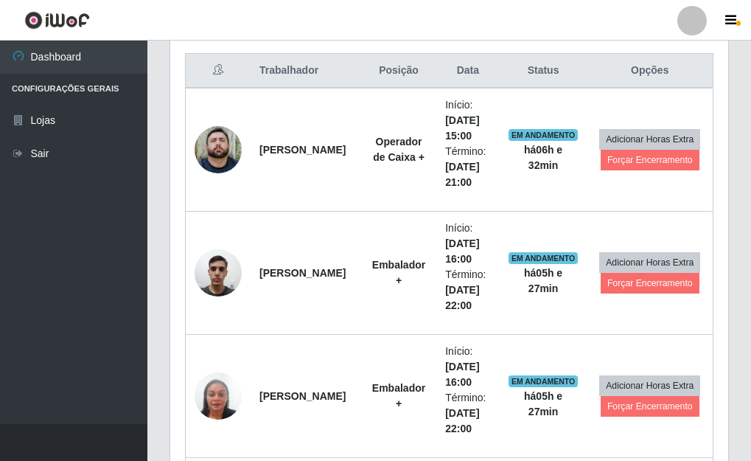
scroll to position [553, 0]
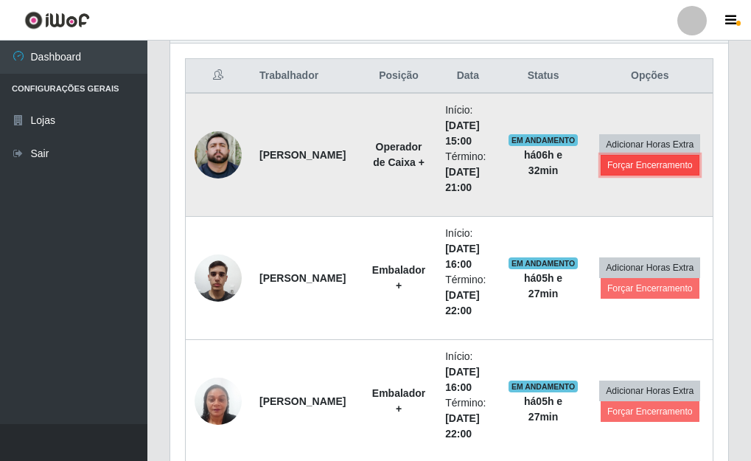
click at [616, 168] on button "Forçar Encerramento" at bounding box center [650, 165] width 99 height 21
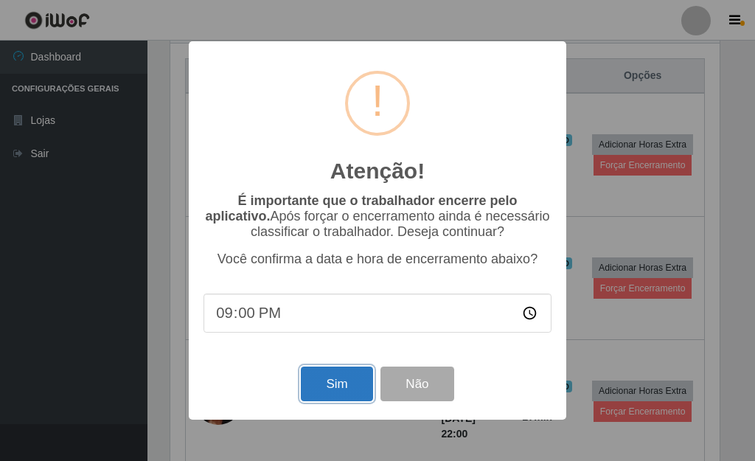
click at [328, 393] on button "Sim" at bounding box center [336, 383] width 71 height 35
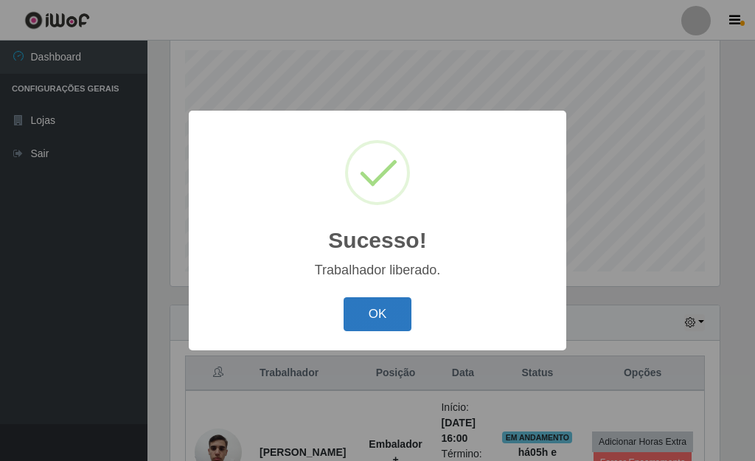
click at [388, 313] on button "OK" at bounding box center [377, 314] width 69 height 35
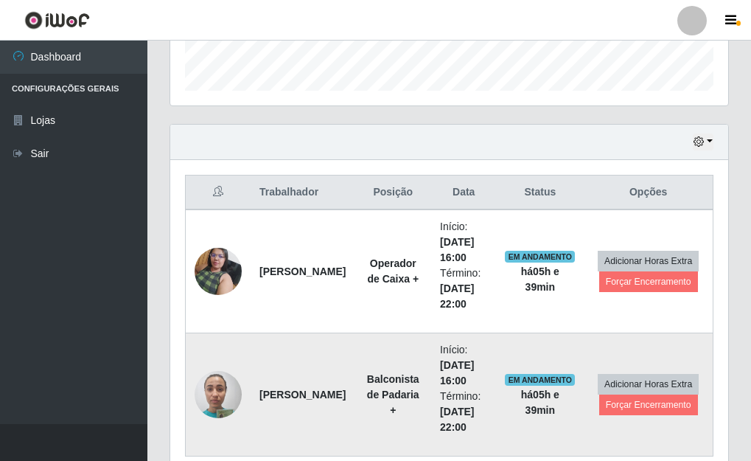
scroll to position [502, 0]
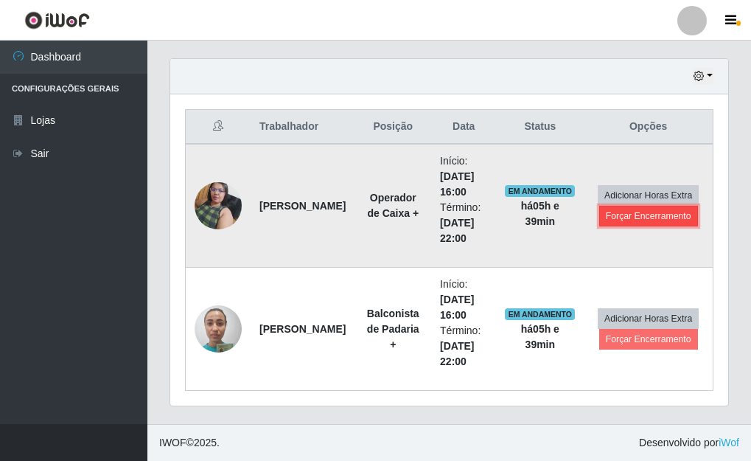
click at [610, 217] on button "Forçar Encerramento" at bounding box center [648, 216] width 99 height 21
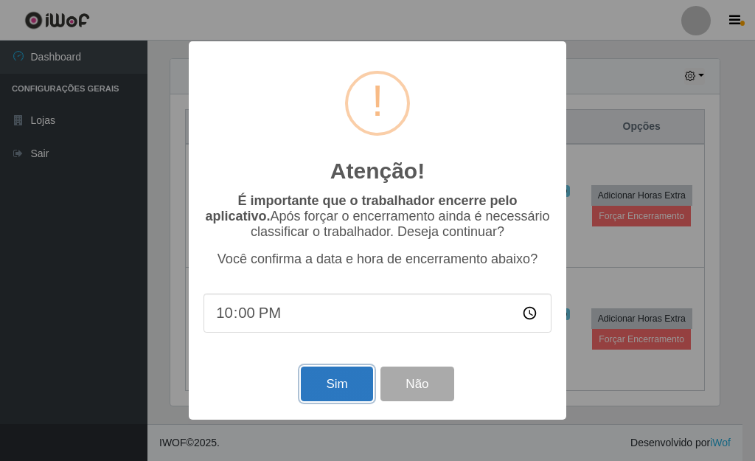
click at [324, 392] on button "Sim" at bounding box center [336, 383] width 71 height 35
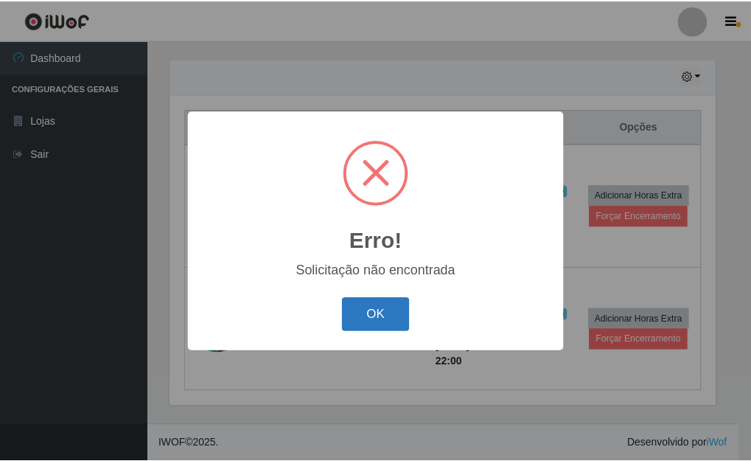
scroll to position [256, 0]
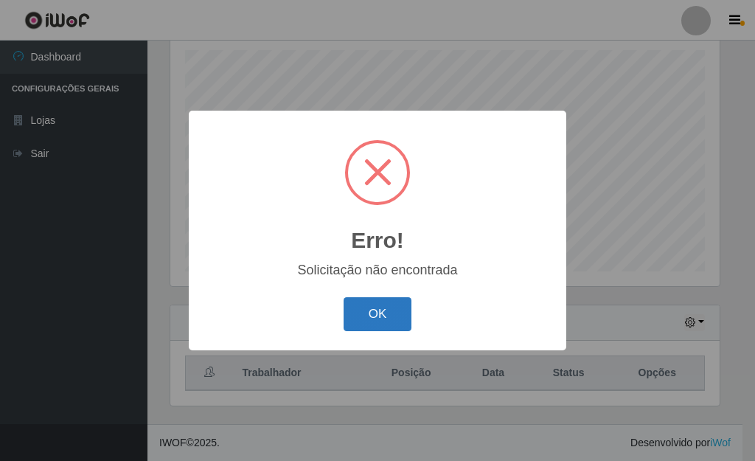
click at [376, 313] on button "OK" at bounding box center [377, 314] width 69 height 35
